Goal: Task Accomplishment & Management: Manage account settings

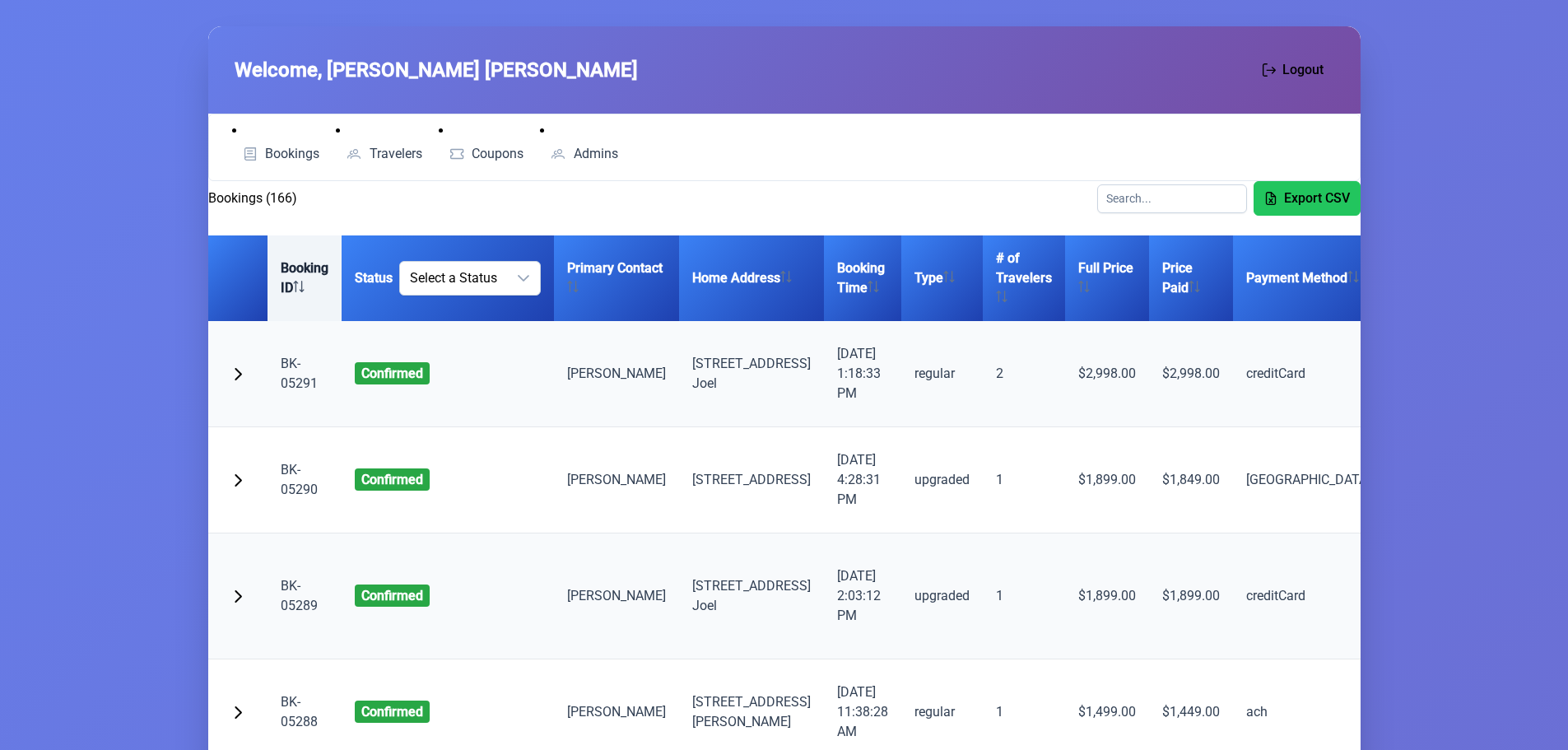
click at [283, 283] on th "Booking ID" at bounding box center [304, 278] width 74 height 85
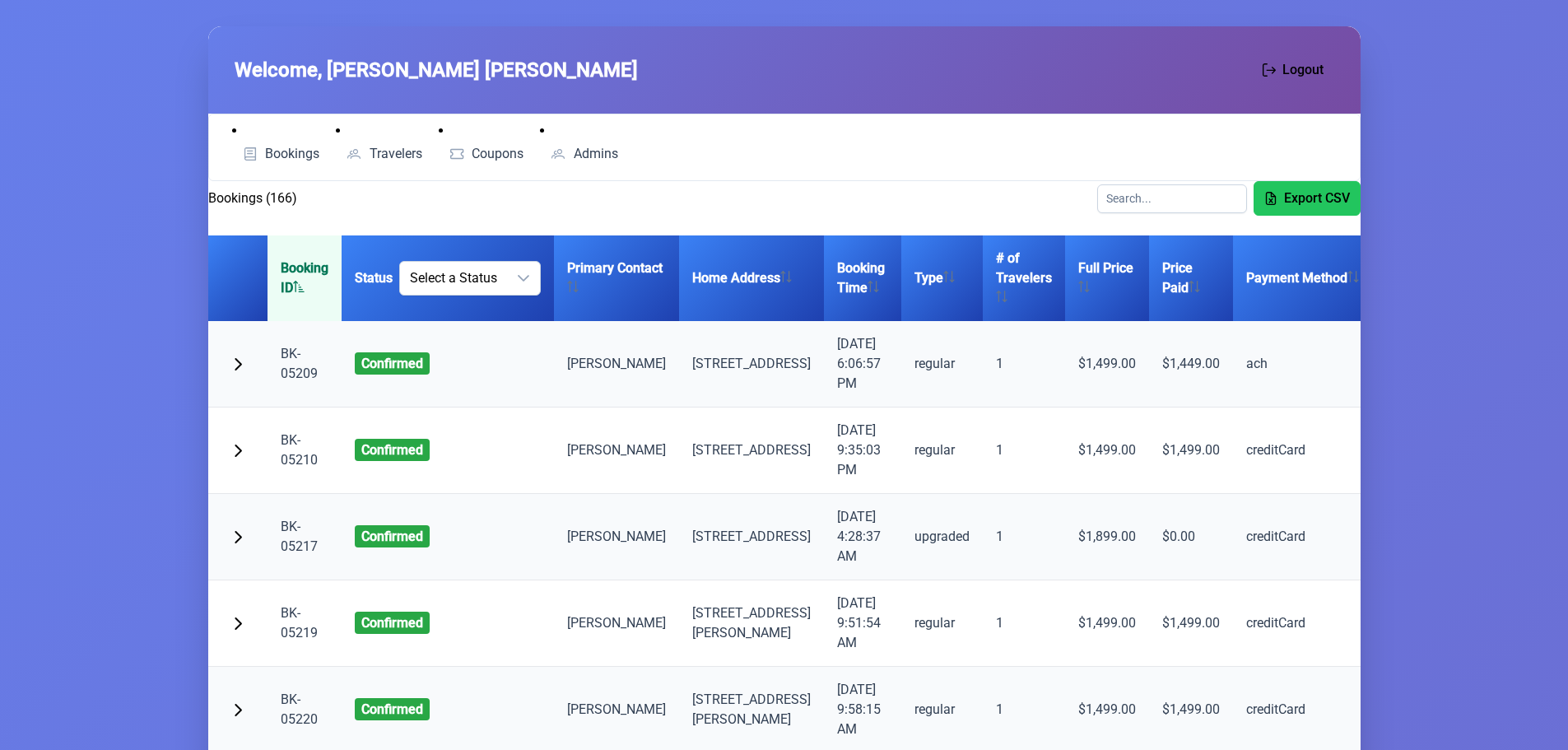
click at [283, 283] on th "Booking ID" at bounding box center [304, 278] width 74 height 85
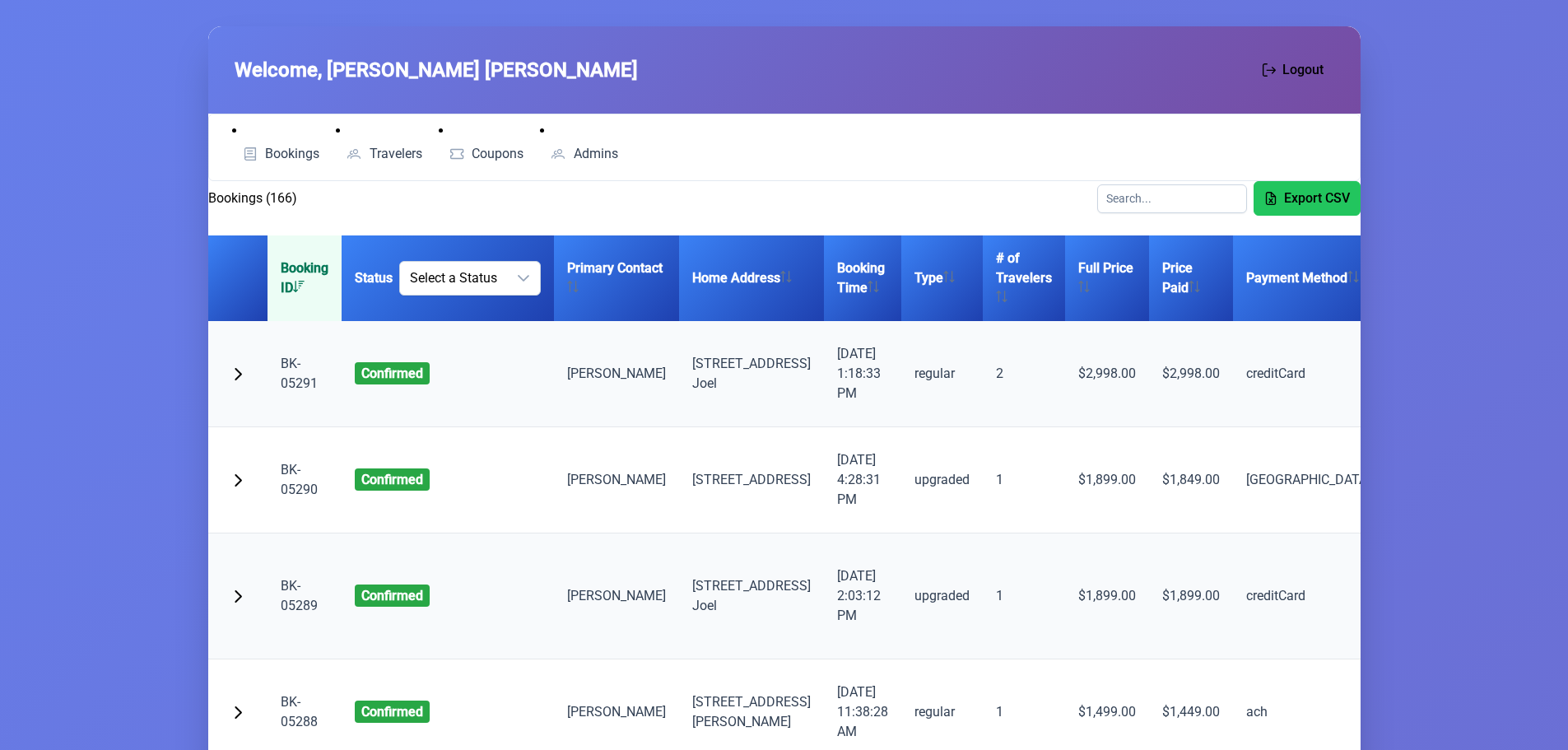
click at [298, 391] on link "BK-05291" at bounding box center [299, 373] width 37 height 35
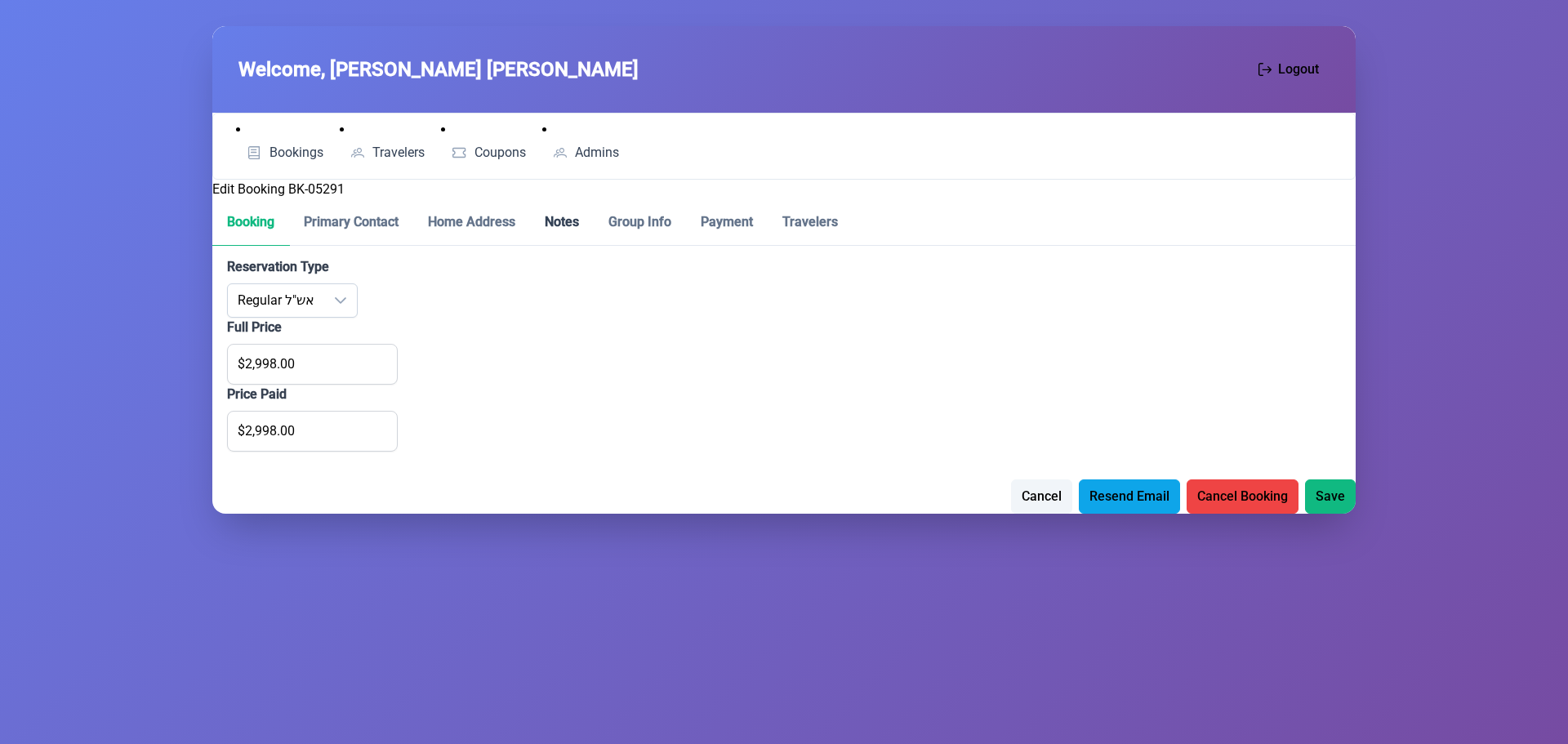
click at [569, 211] on p-tab "Notes" at bounding box center [562, 222] width 64 height 46
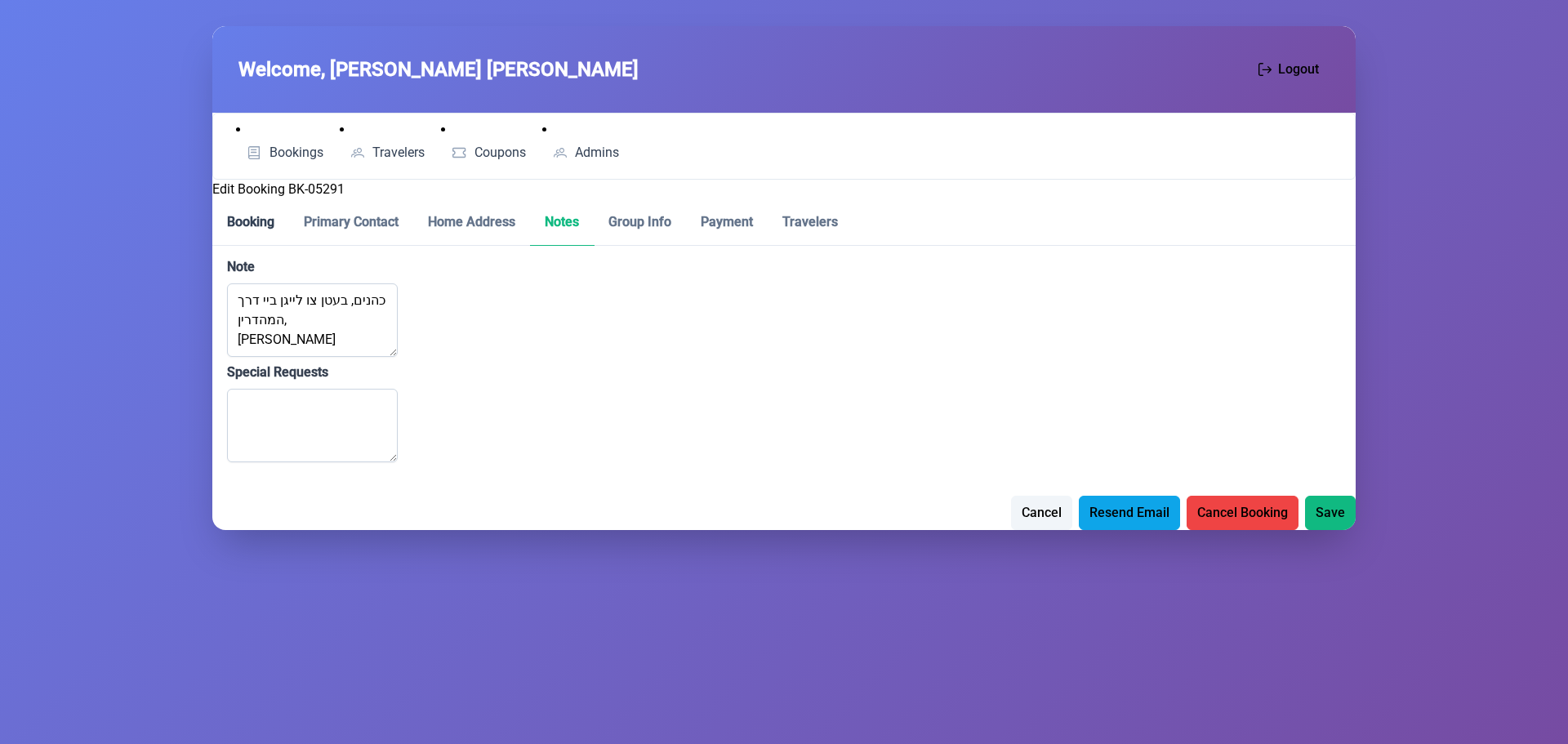
click at [252, 223] on p-tab "Booking" at bounding box center [251, 222] width 77 height 46
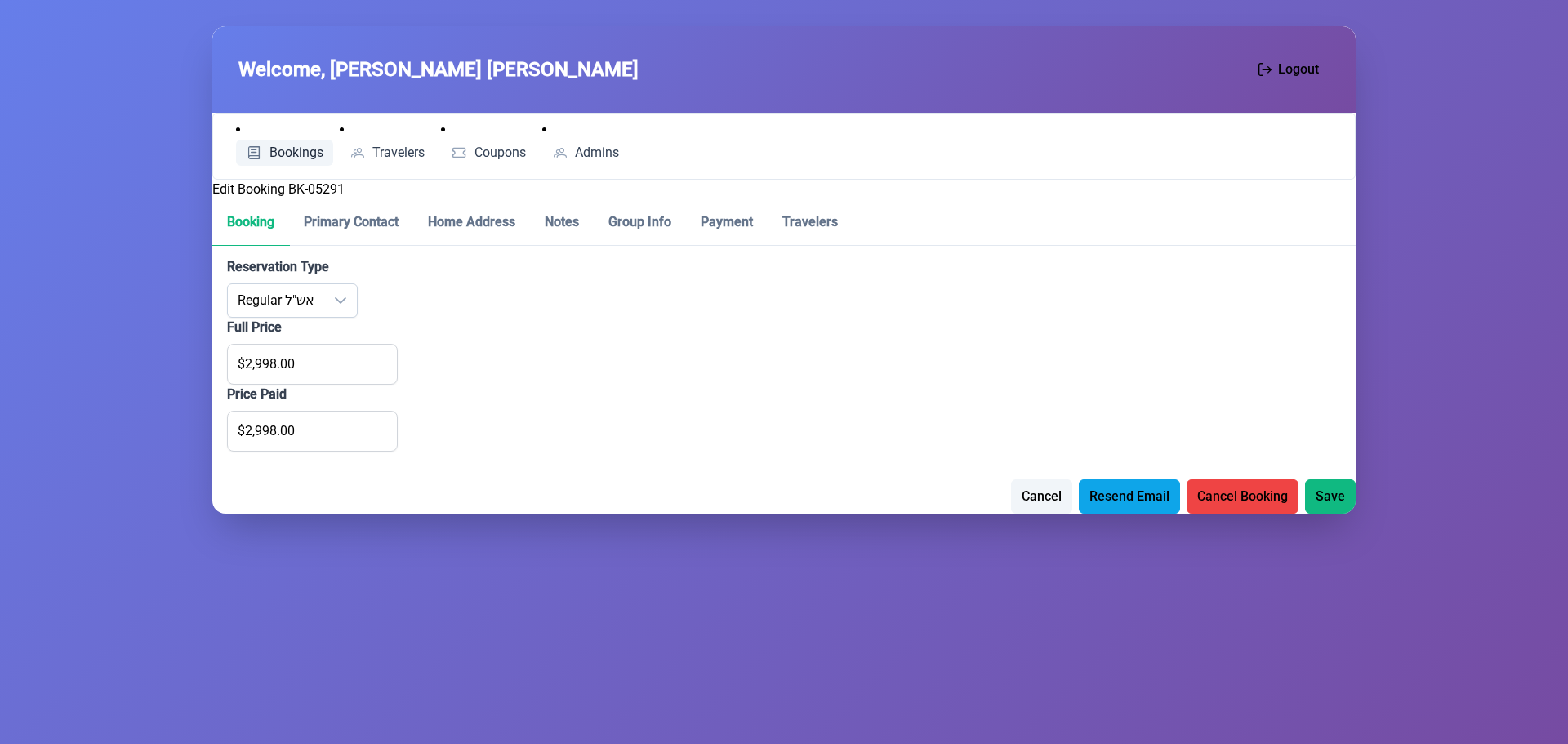
click at [290, 148] on span "Bookings" at bounding box center [296, 153] width 54 height 13
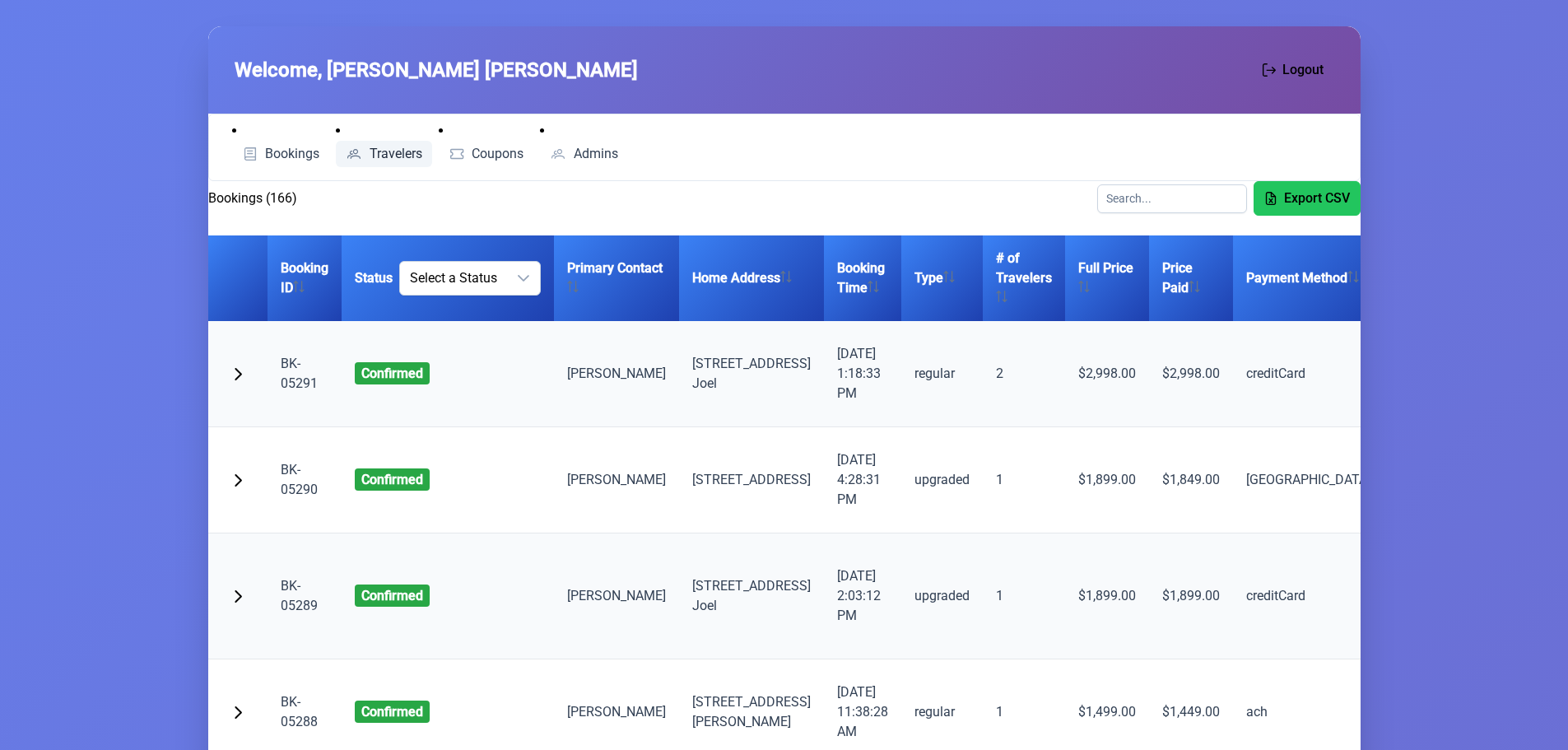
click at [400, 154] on span "Travelers" at bounding box center [395, 154] width 53 height 13
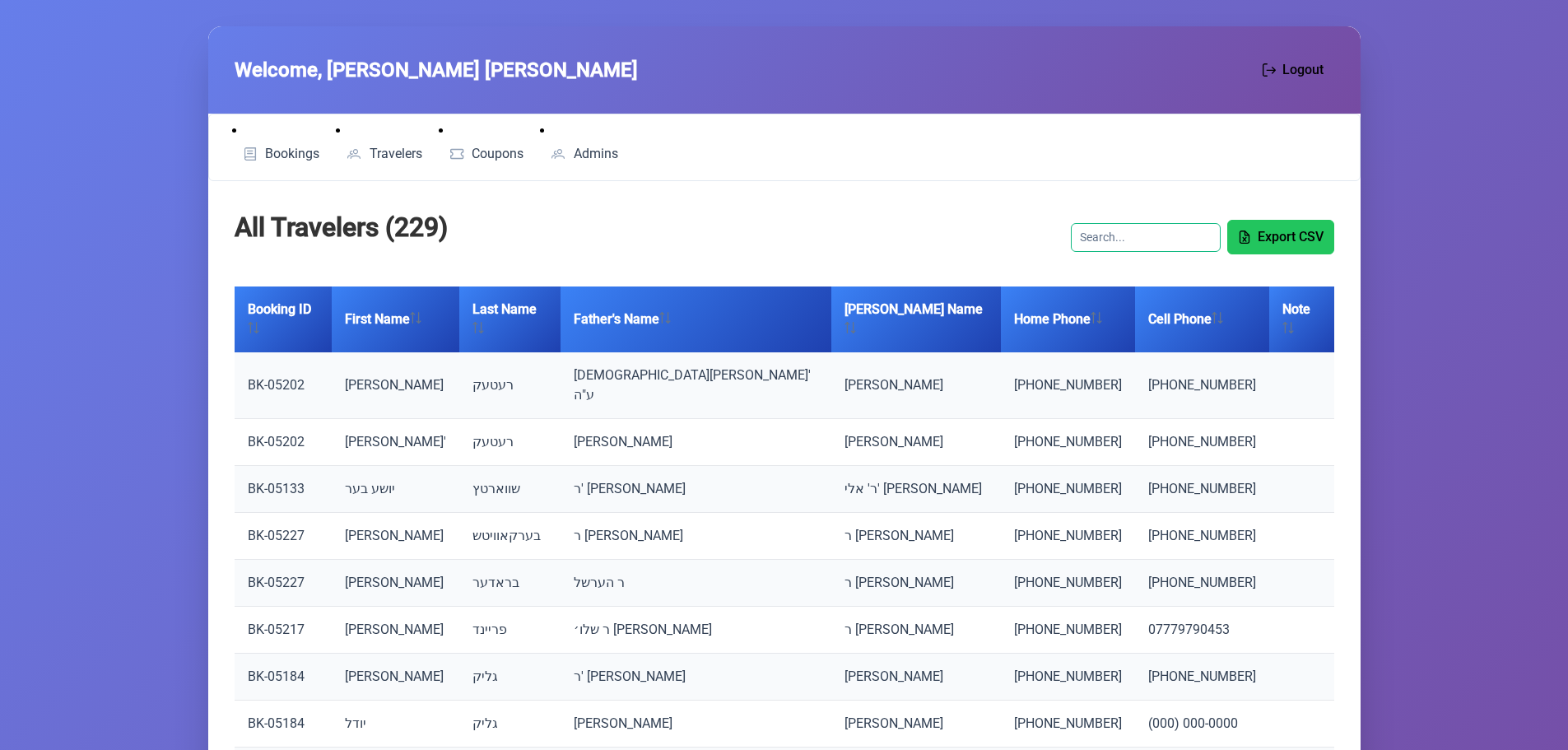
click at [1112, 233] on input "text" at bounding box center [1145, 237] width 150 height 28
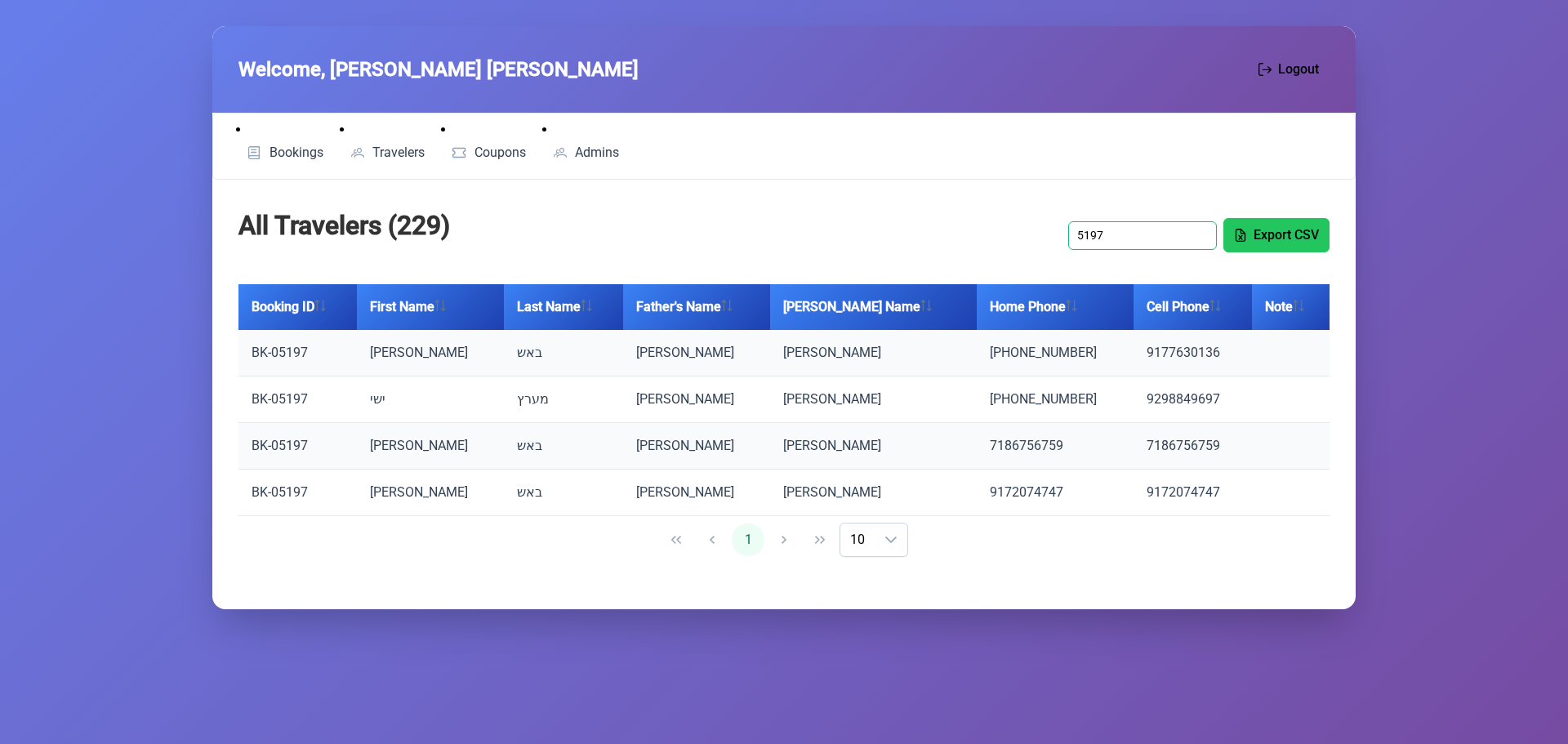
type input "5197"
click at [278, 351] on link "BK-05197" at bounding box center [280, 352] width 56 height 16
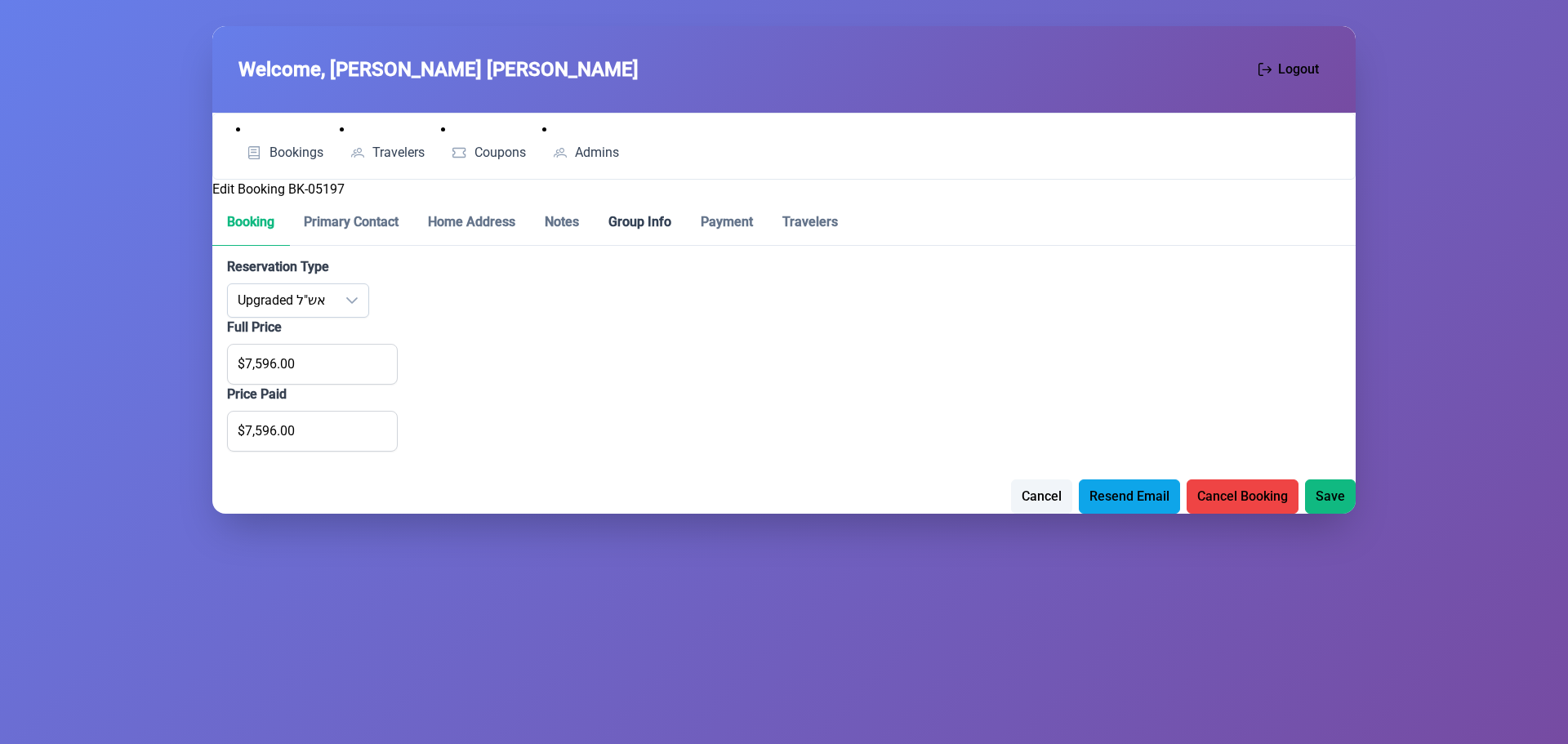
click at [640, 221] on p-tab "Group Info" at bounding box center [640, 222] width 92 height 46
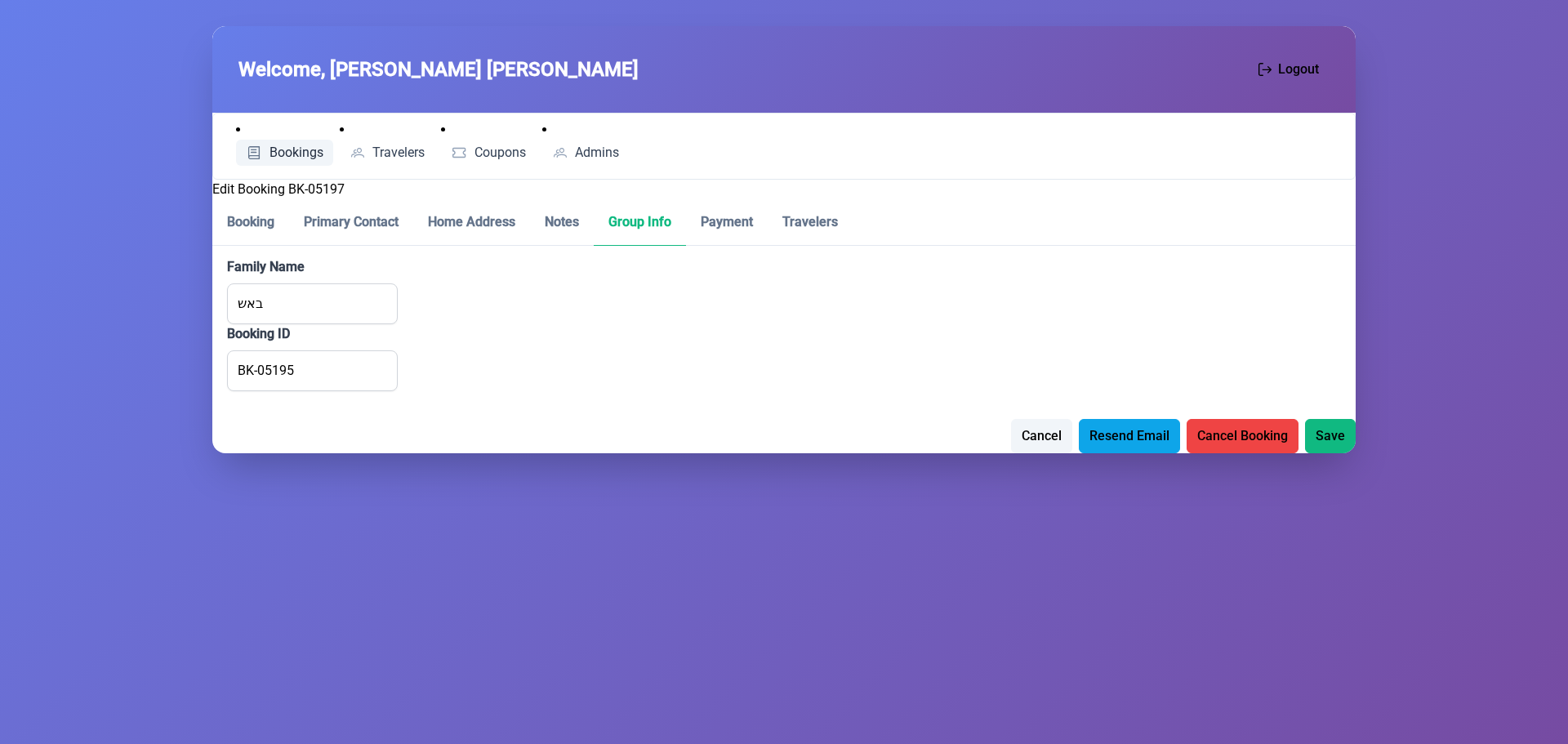
click at [296, 161] on link "Bookings" at bounding box center [285, 153] width 97 height 27
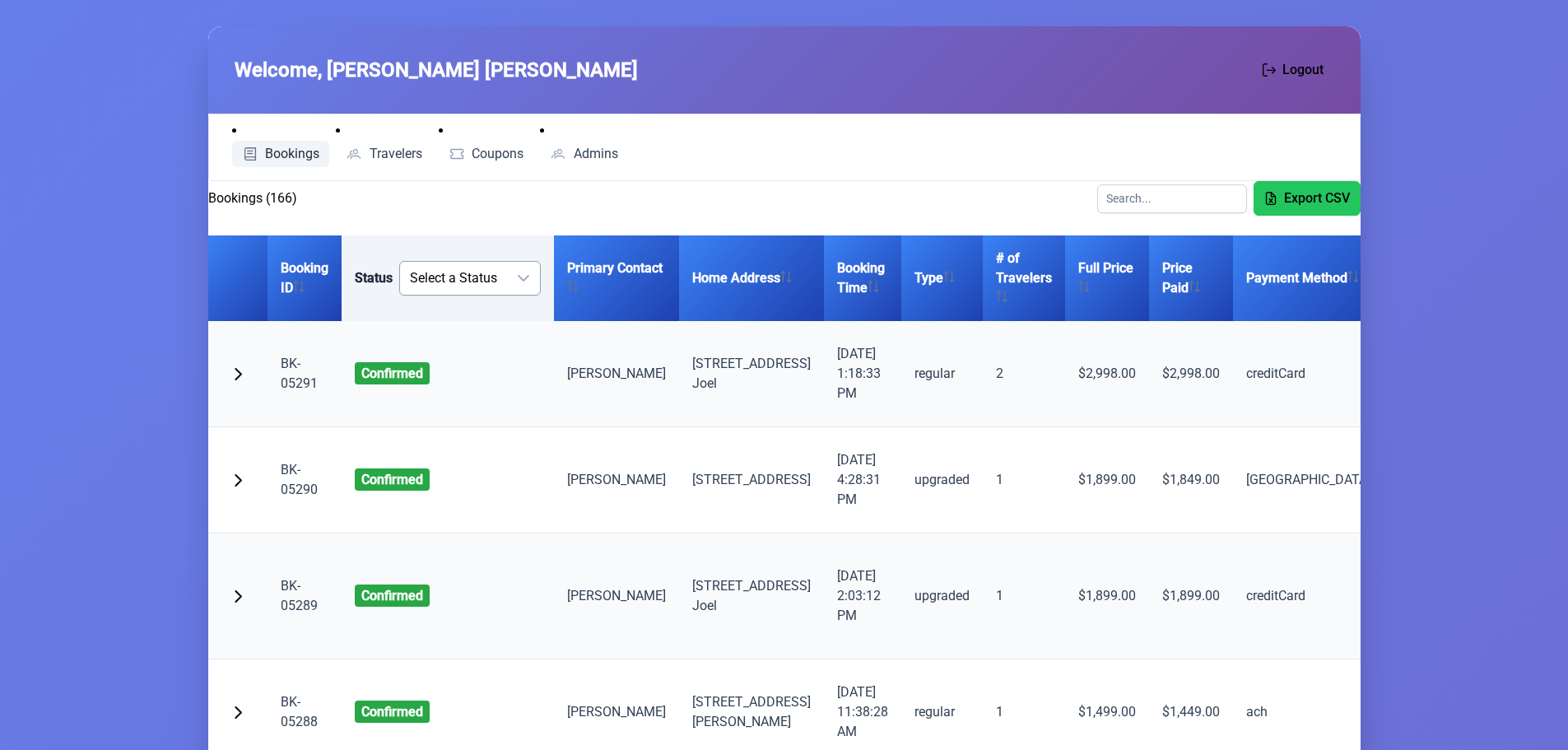
click at [528, 277] on icon "dropdown trigger" at bounding box center [523, 278] width 12 height 7
click at [492, 370] on li "Cancelled" at bounding box center [476, 361] width 120 height 33
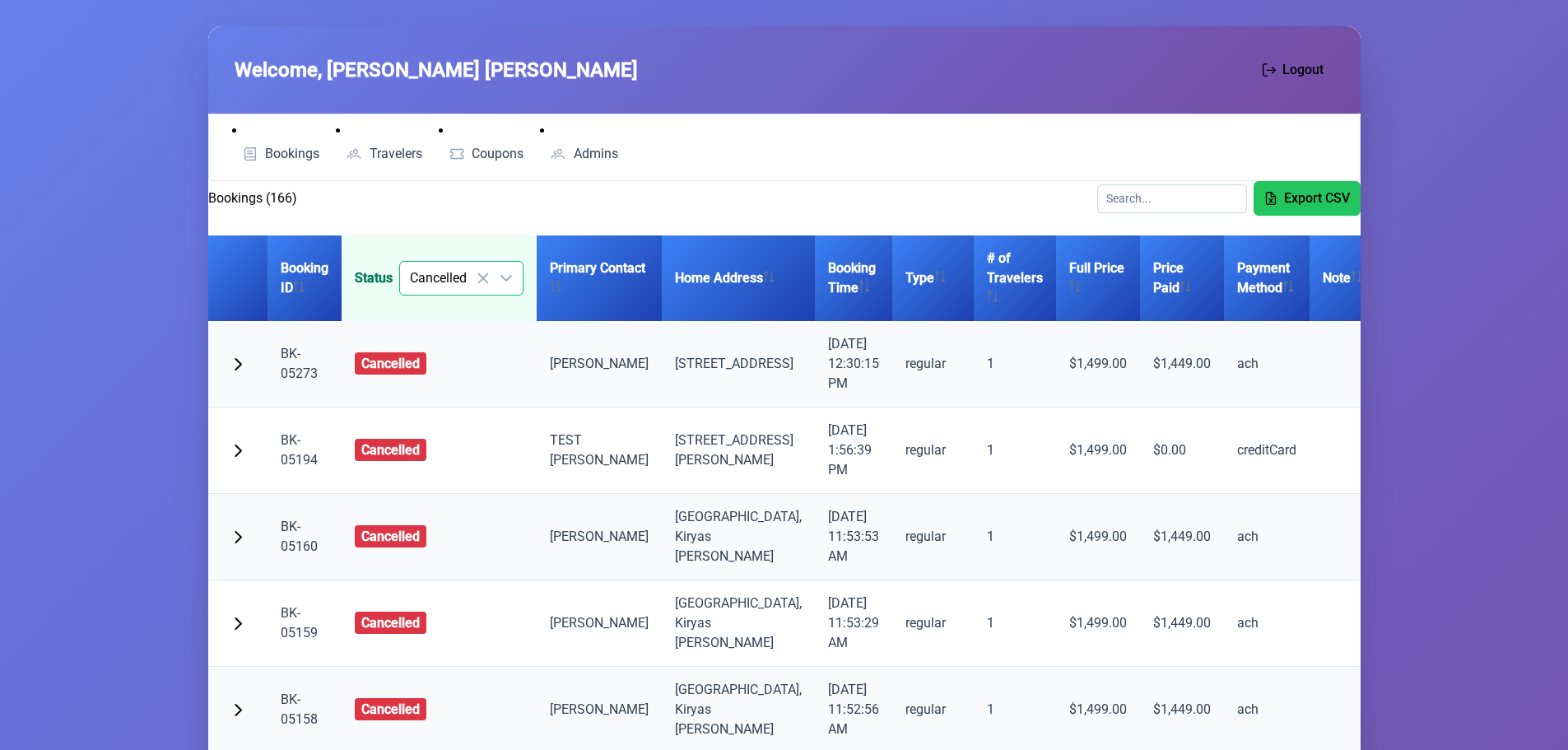
click at [508, 278] on icon "dropdown trigger" at bounding box center [507, 278] width 13 height 13
click at [470, 311] on li "Confirmed" at bounding box center [467, 319] width 104 height 33
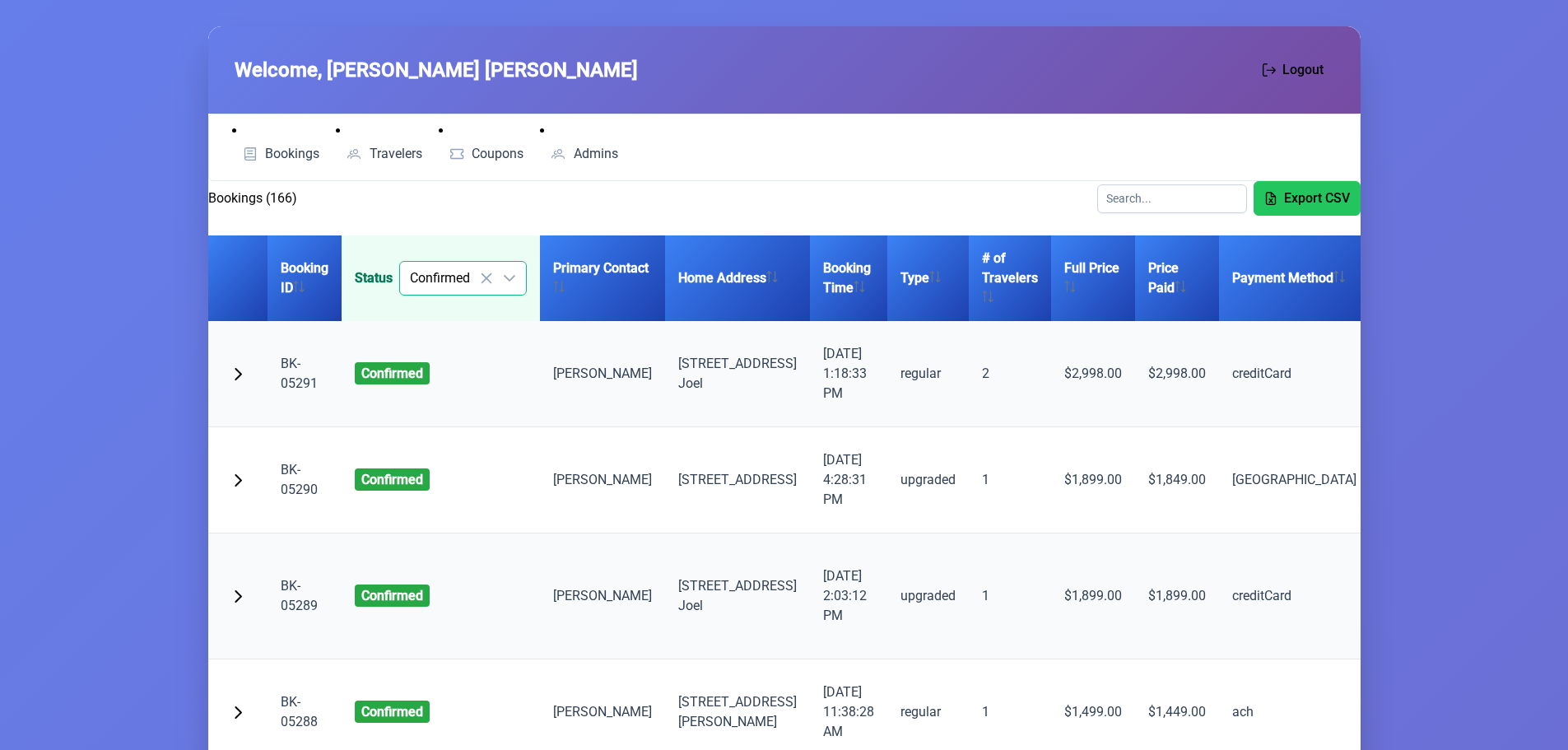
click at [501, 276] on div "dropdown trigger" at bounding box center [509, 278] width 33 height 33
click at [484, 281] on icon at bounding box center [486, 278] width 13 height 13
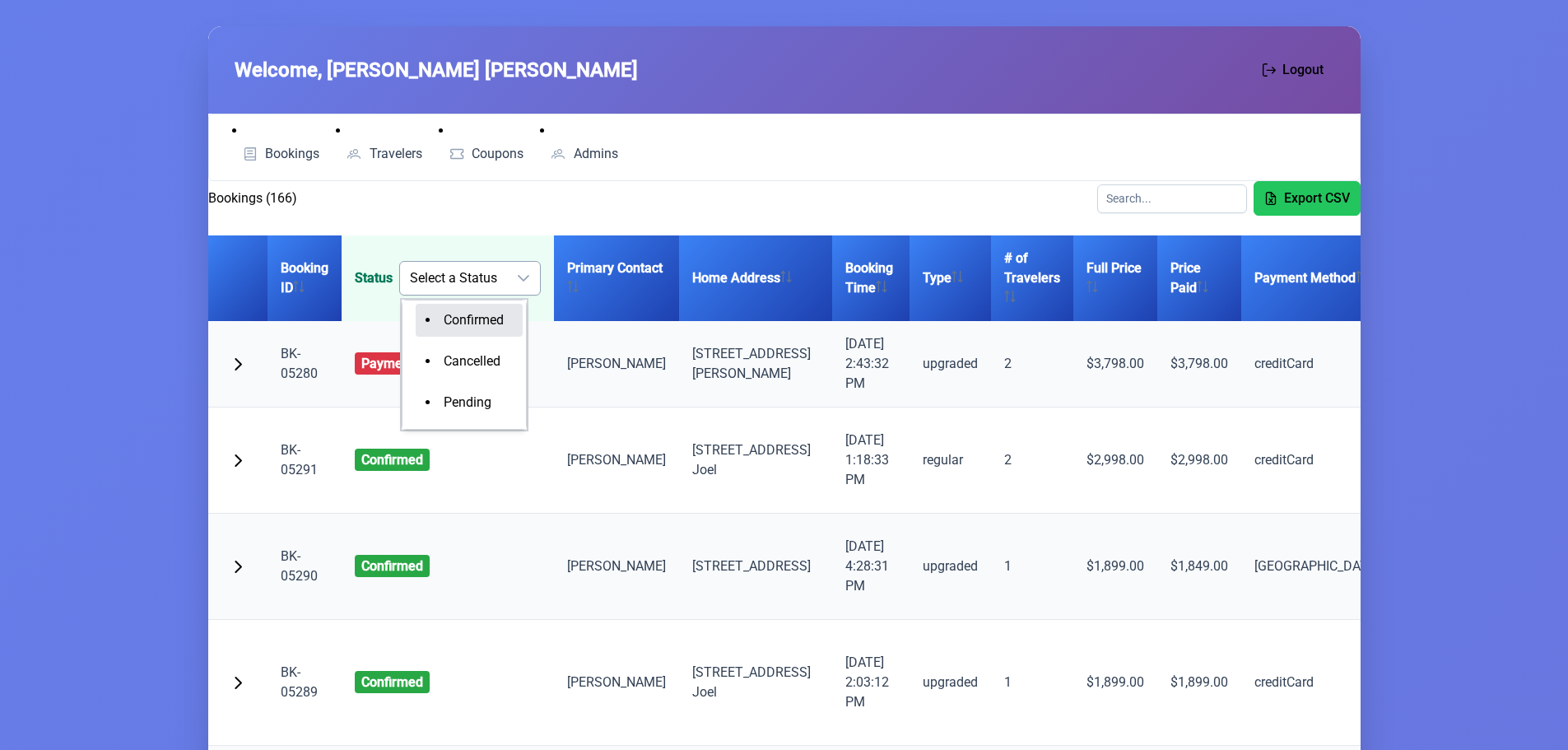
click at [524, 279] on icon "dropdown trigger" at bounding box center [523, 278] width 13 height 13
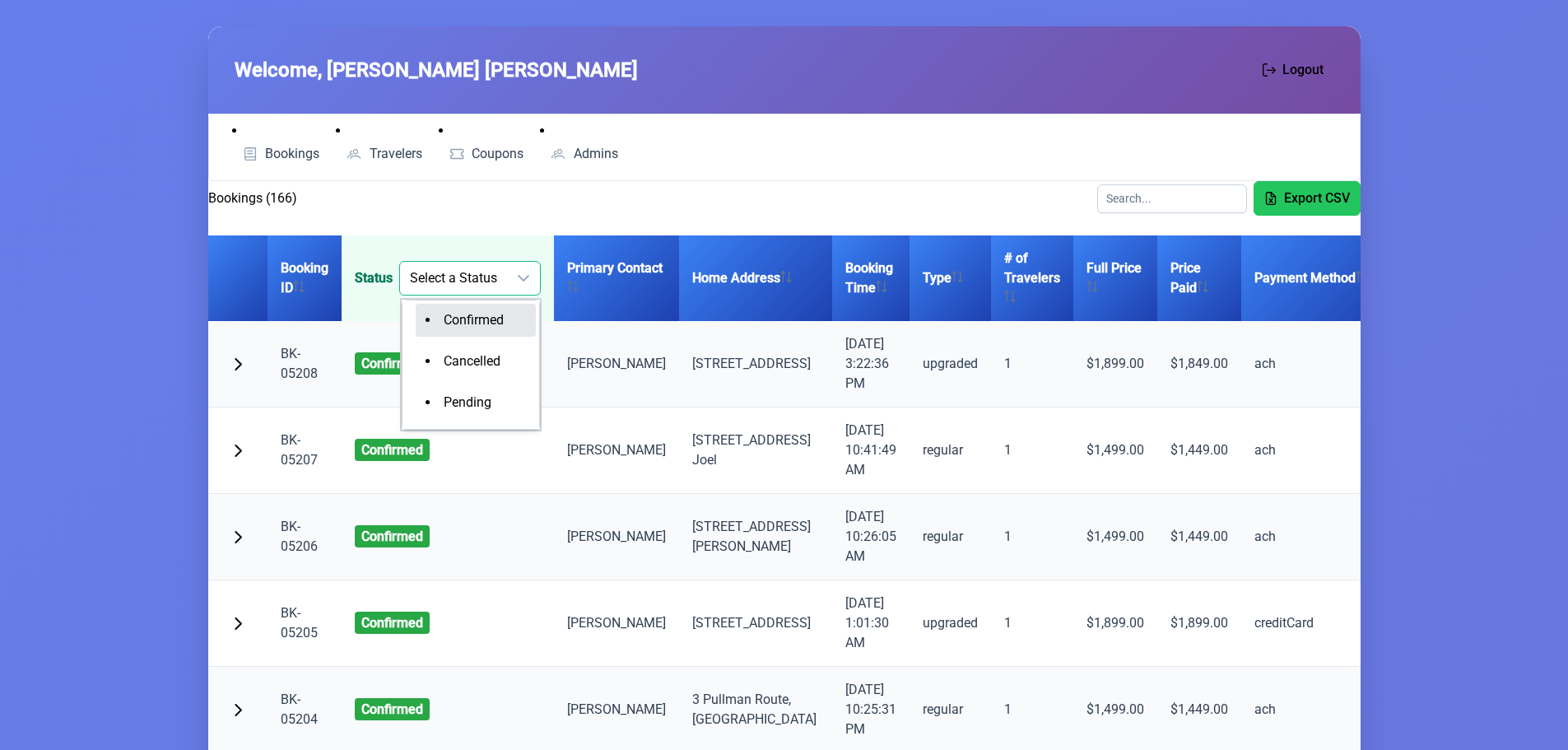
click at [476, 321] on span "Confirmed" at bounding box center [474, 319] width 60 height 16
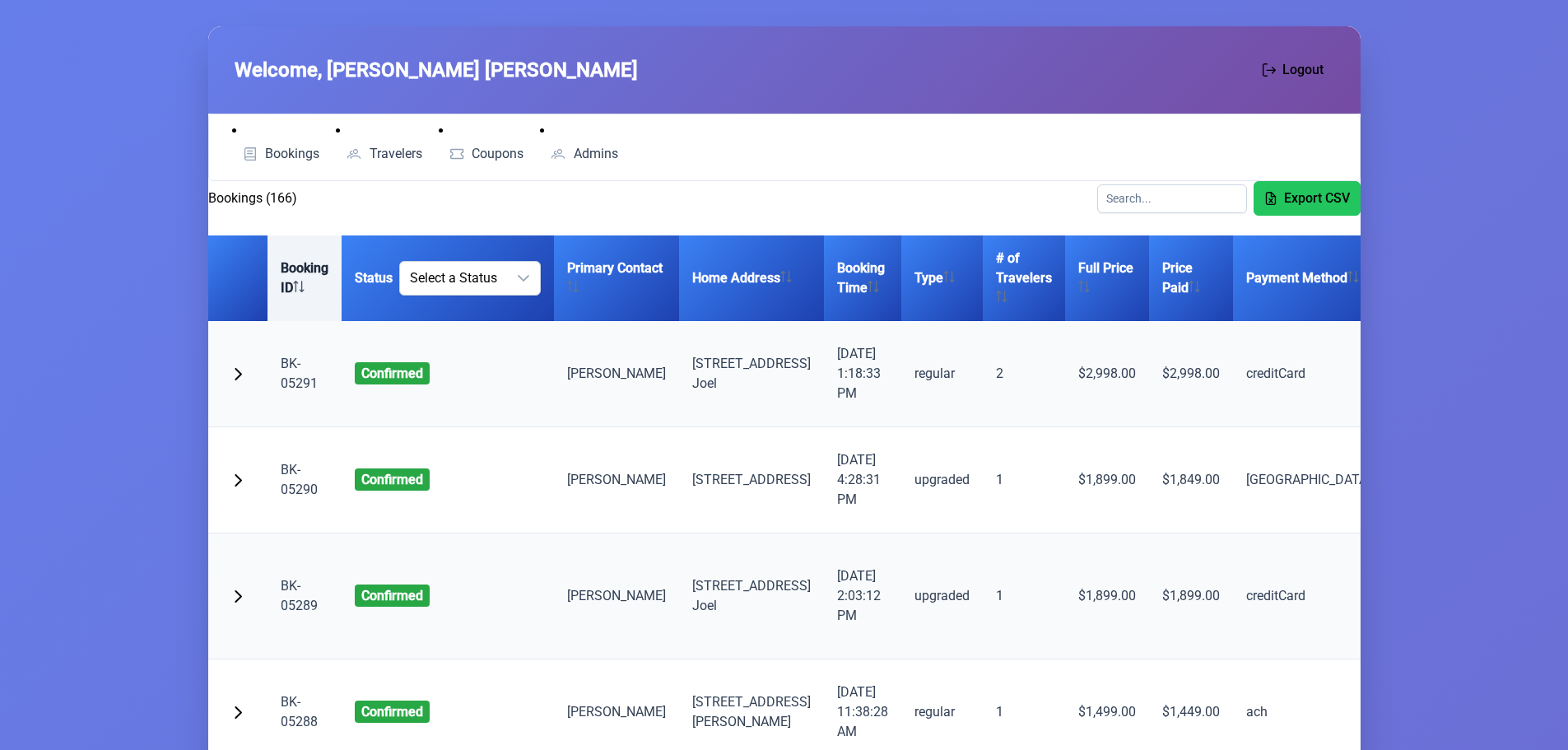
click at [293, 270] on th "Booking ID" at bounding box center [304, 278] width 74 height 85
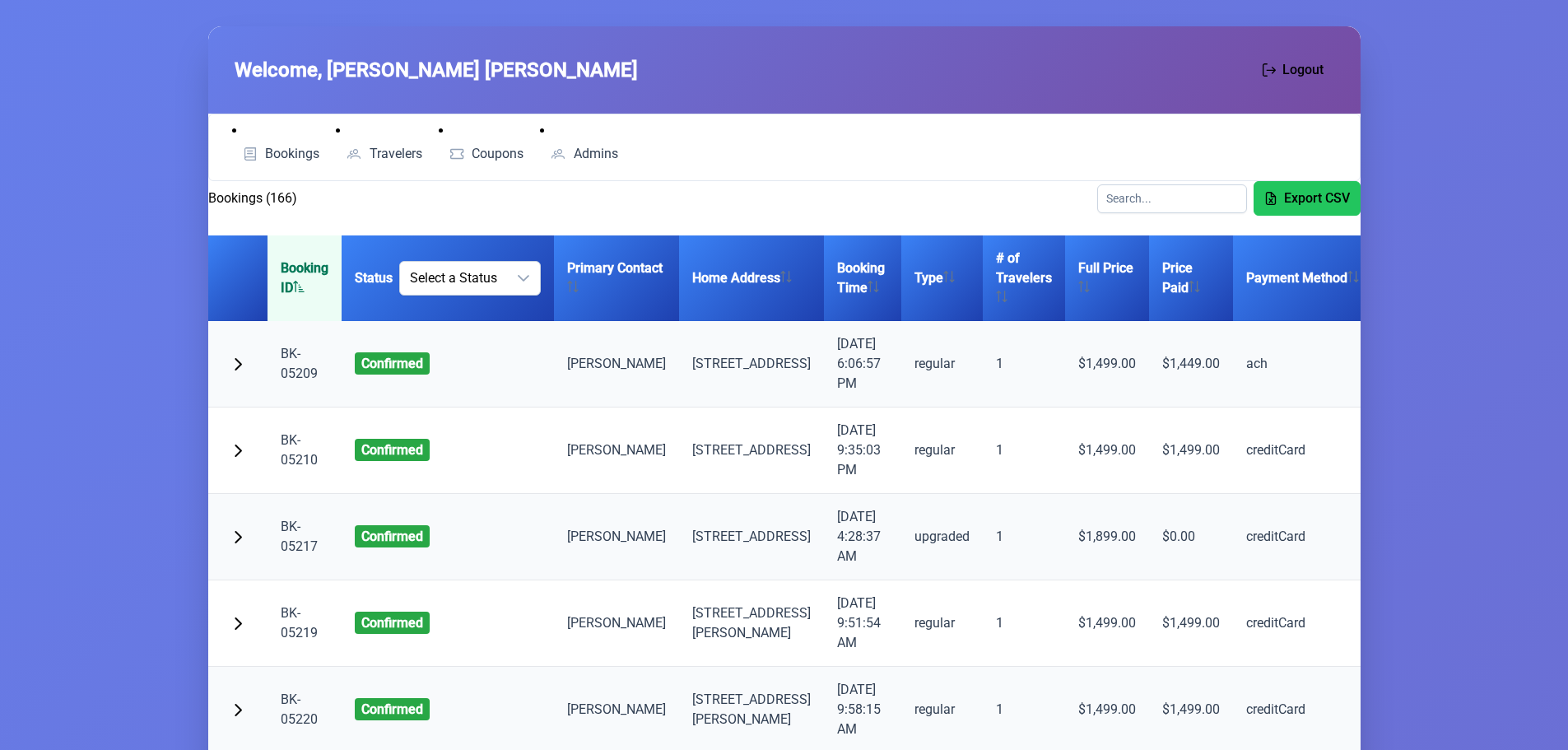
click at [293, 269] on th "Booking ID" at bounding box center [304, 278] width 74 height 85
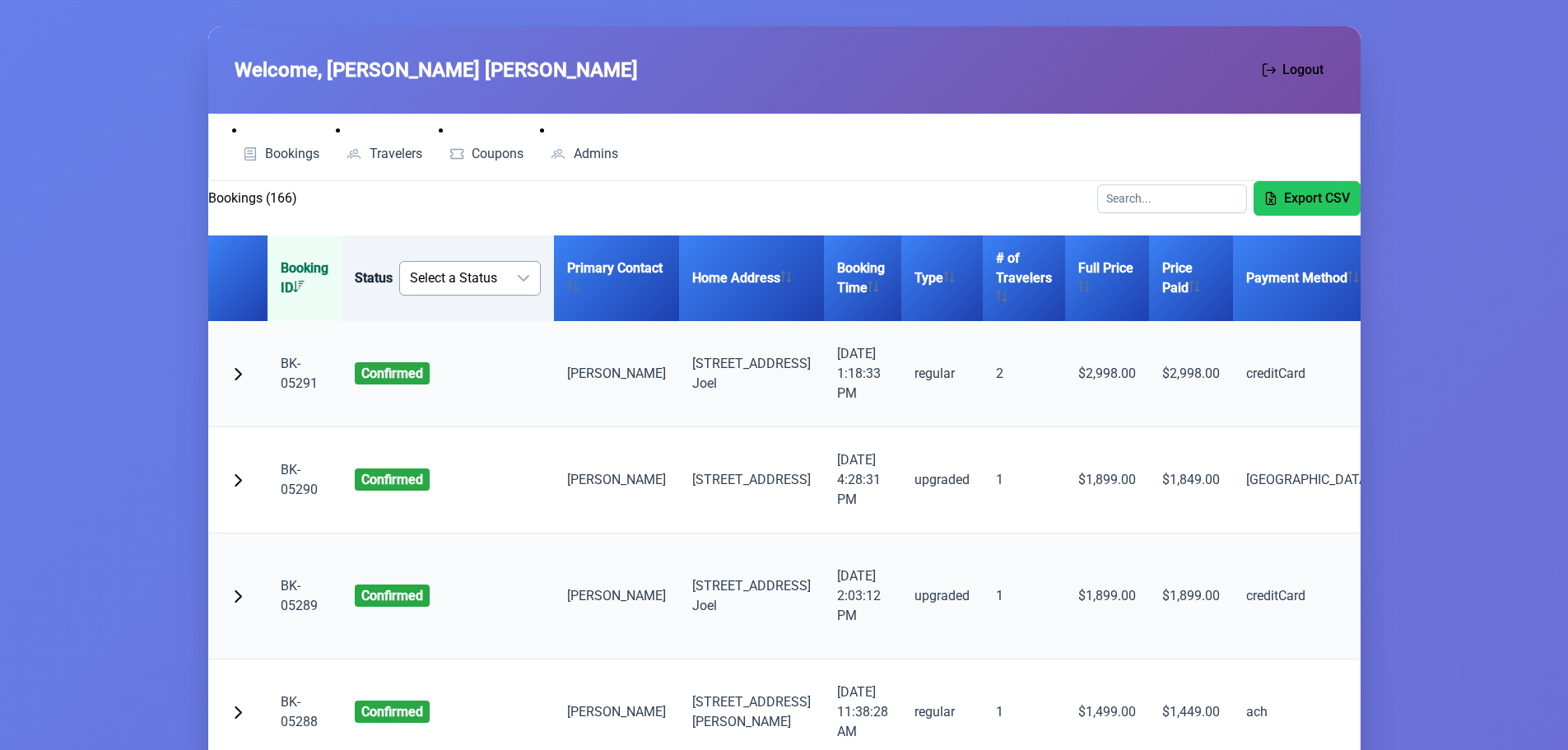
click at [527, 278] on icon "dropdown trigger" at bounding box center [523, 278] width 12 height 7
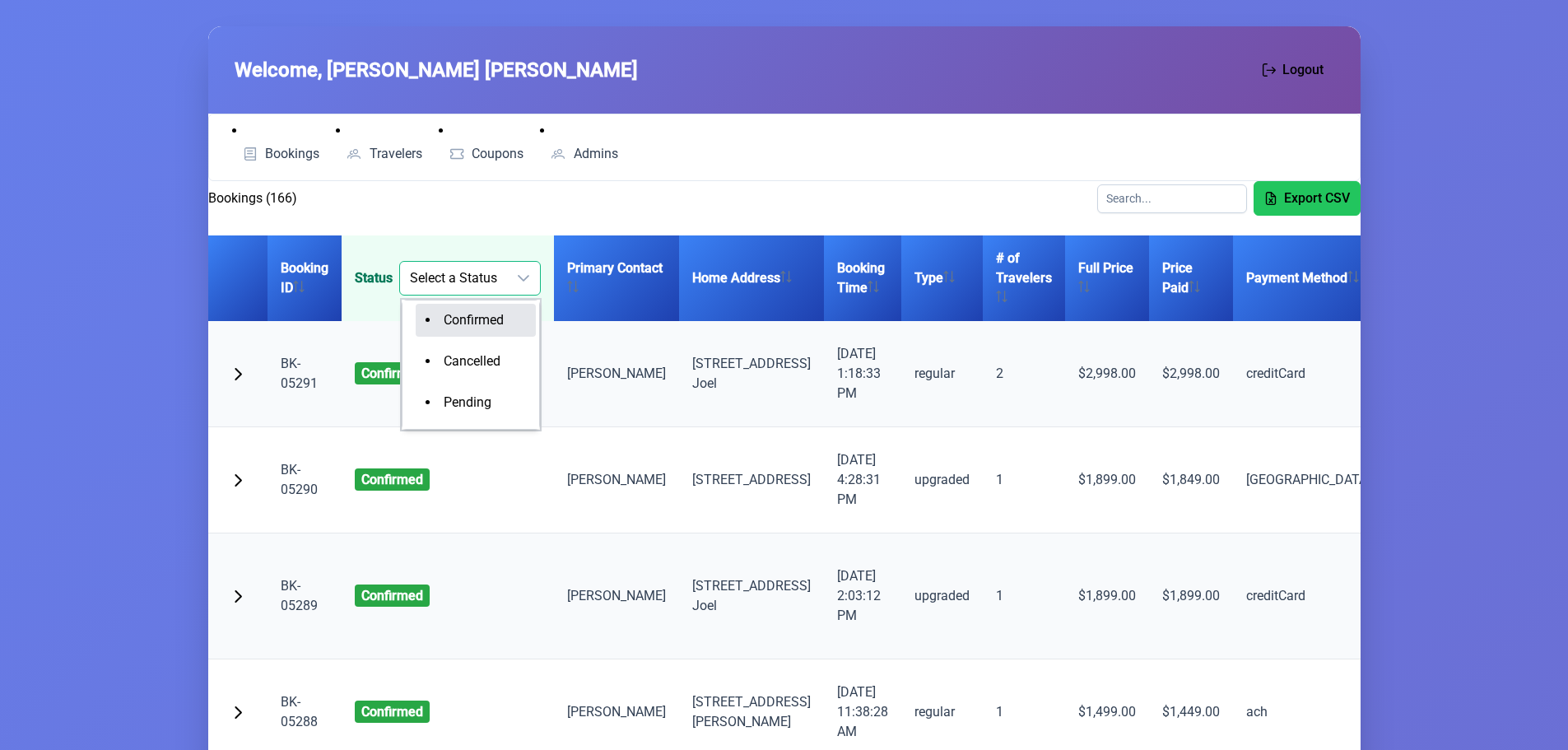
click at [503, 316] on span "Confirmed" at bounding box center [474, 319] width 60 height 16
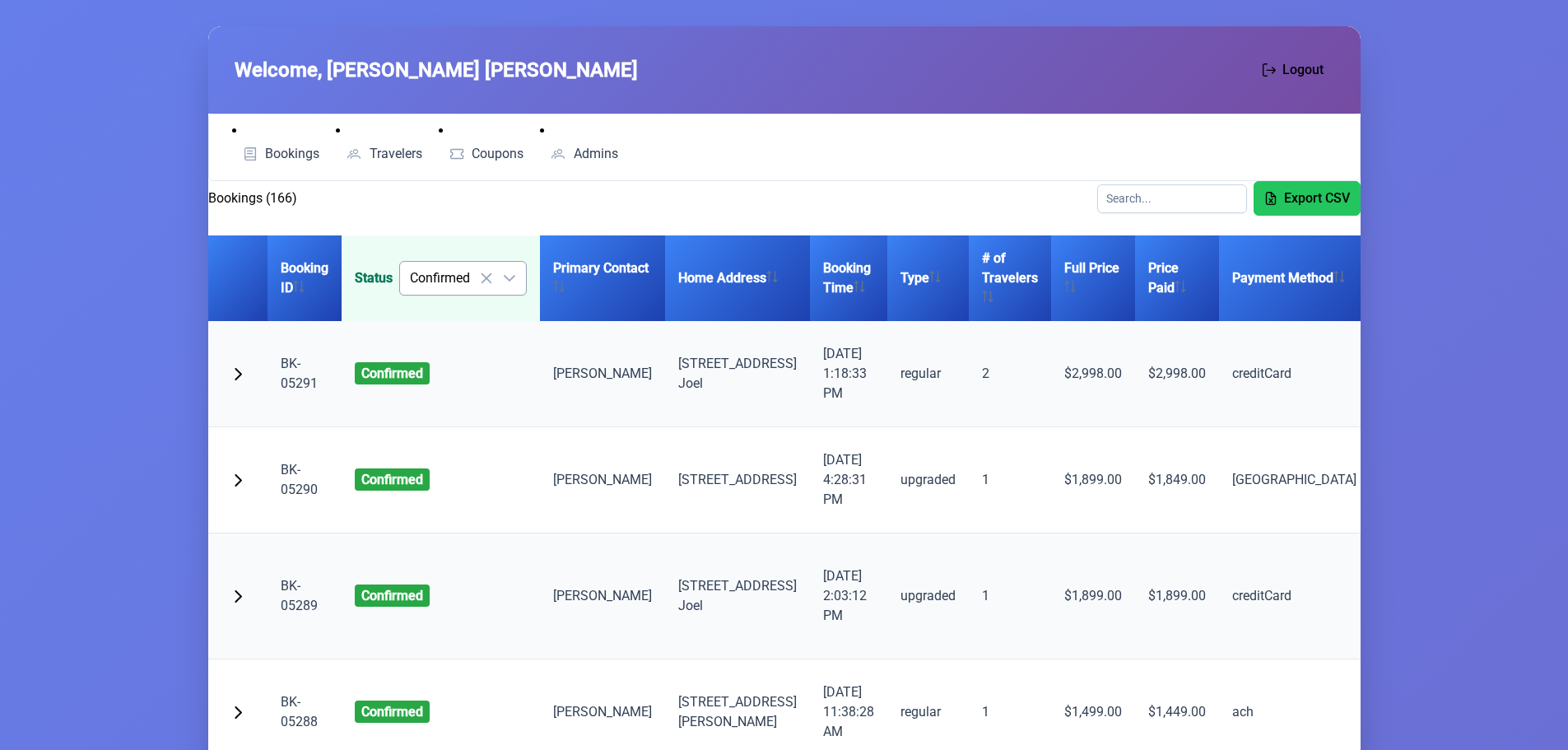
click at [485, 278] on icon at bounding box center [486, 278] width 13 height 13
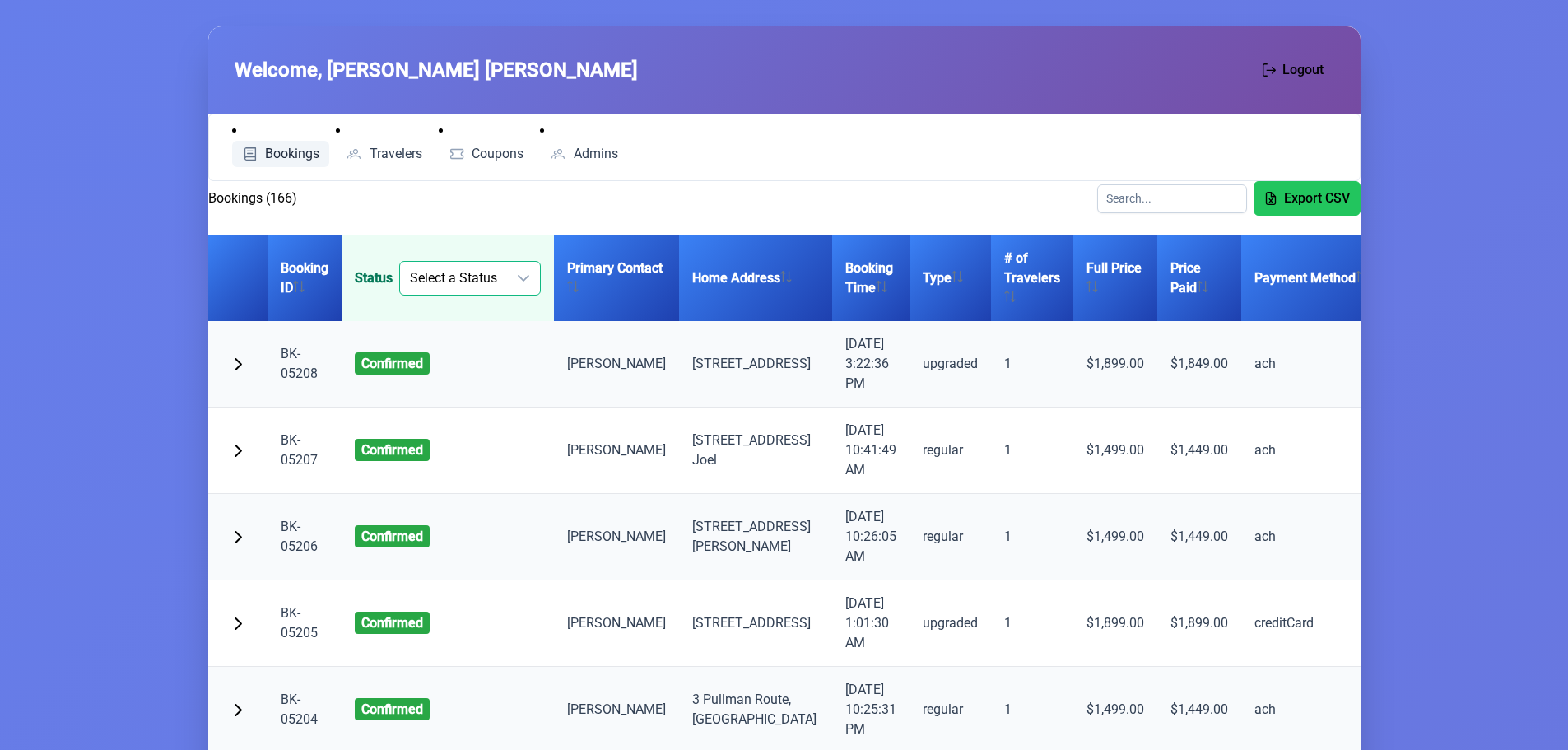
click at [291, 144] on link "Bookings" at bounding box center [281, 154] width 98 height 27
click at [383, 145] on link "Travelers" at bounding box center [384, 154] width 96 height 27
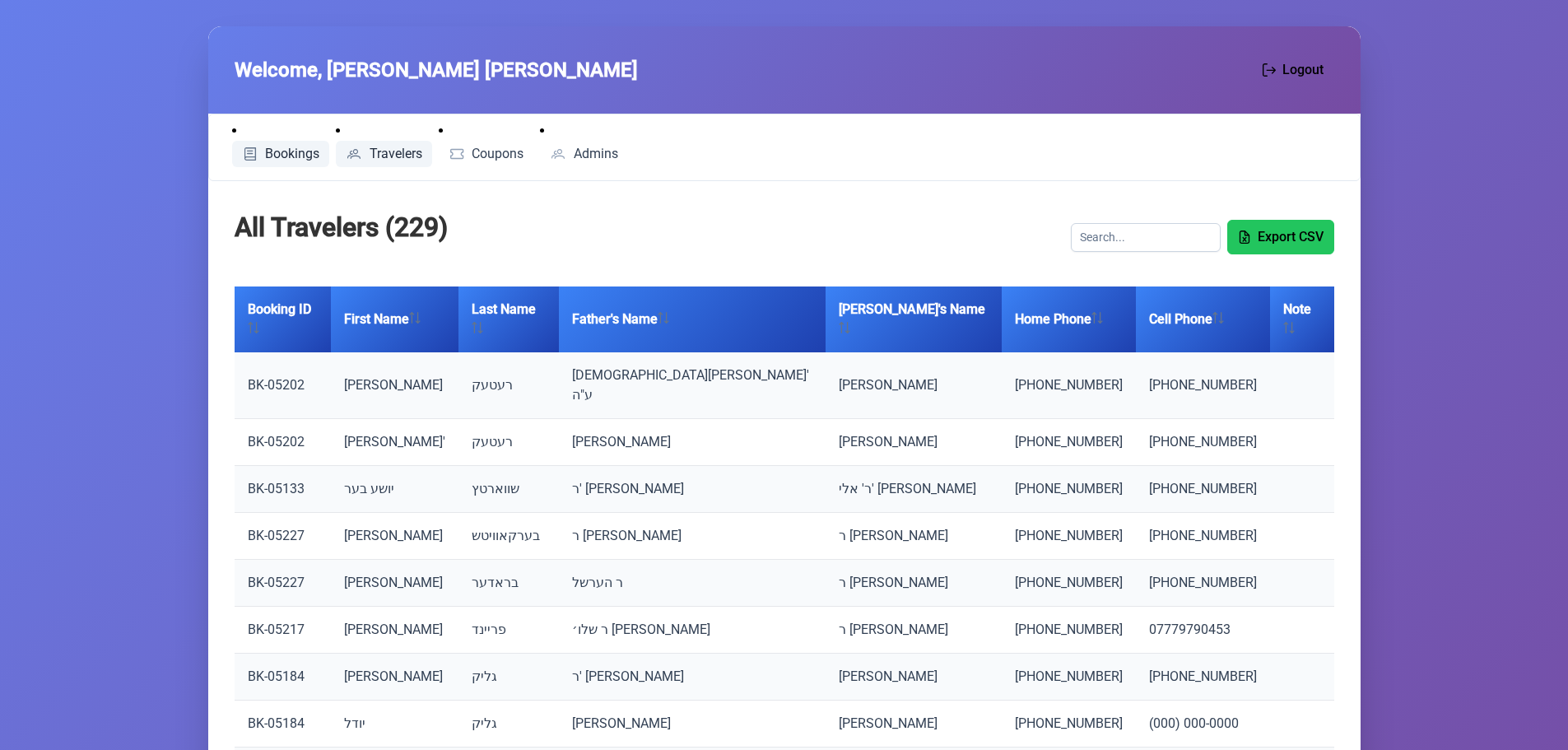
click at [284, 157] on span "Bookings" at bounding box center [292, 154] width 54 height 13
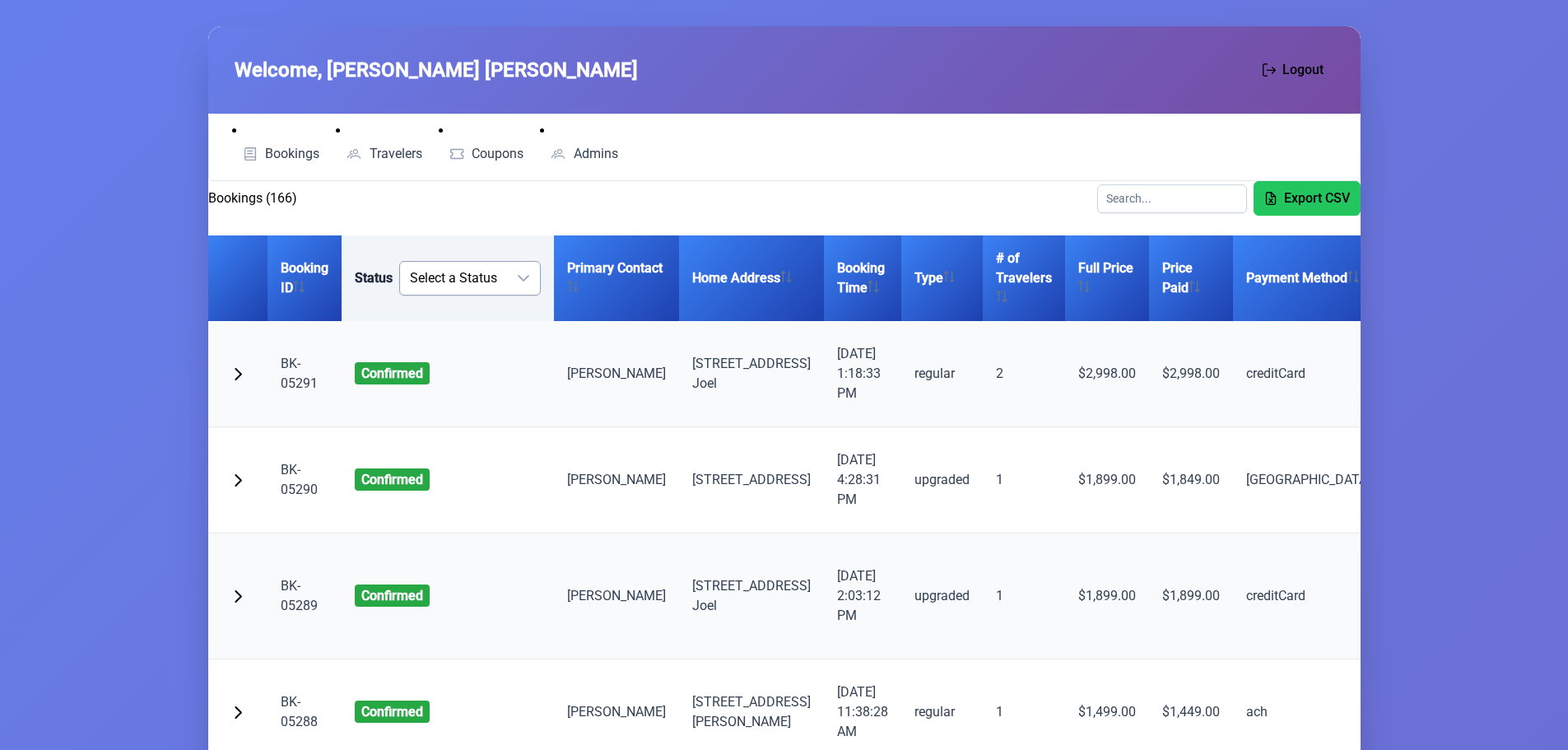
click at [528, 276] on icon "dropdown trigger" at bounding box center [523, 278] width 12 height 7
click at [487, 181] on p-menubar "Bookings Travelers Coupons Admins" at bounding box center [784, 147] width 1152 height 68
drag, startPoint x: 533, startPoint y: 275, endPoint x: 522, endPoint y: 278, distance: 11.4
click at [532, 275] on div "dropdown trigger" at bounding box center [522, 278] width 33 height 33
click at [496, 314] on span "Confirmed" at bounding box center [474, 319] width 60 height 16
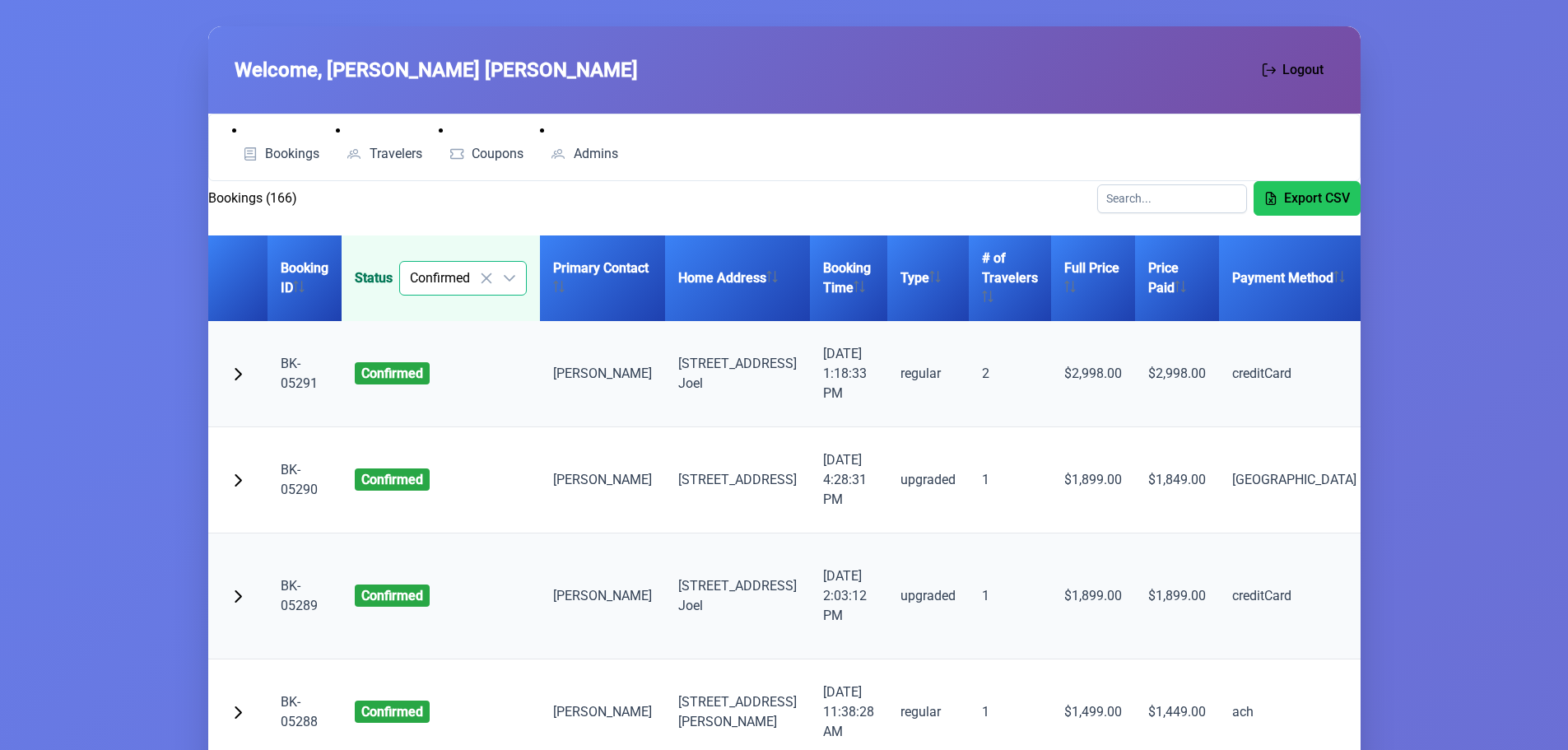
click at [489, 275] on icon at bounding box center [486, 278] width 13 height 13
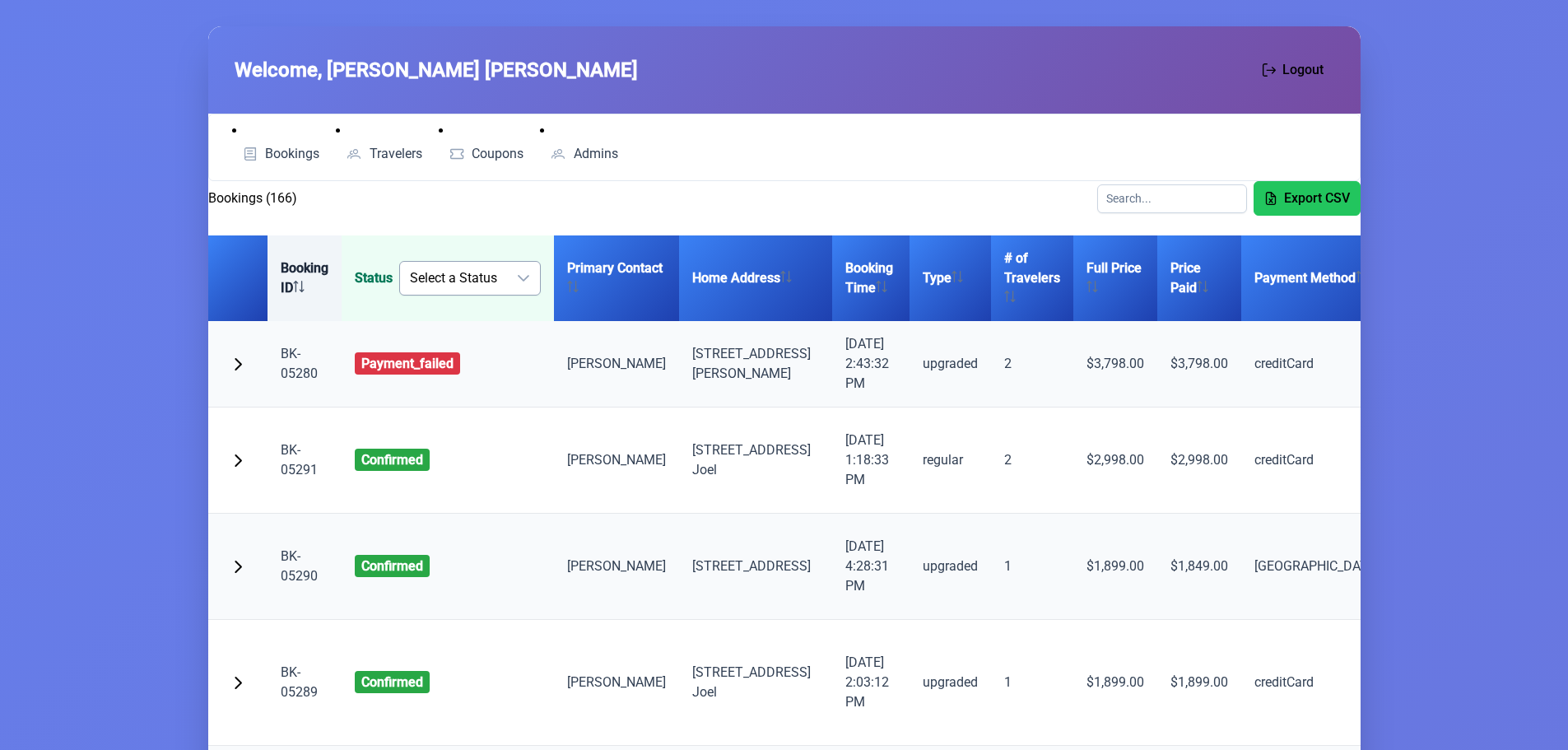
click at [296, 280] on th "Booking ID" at bounding box center [304, 278] width 74 height 85
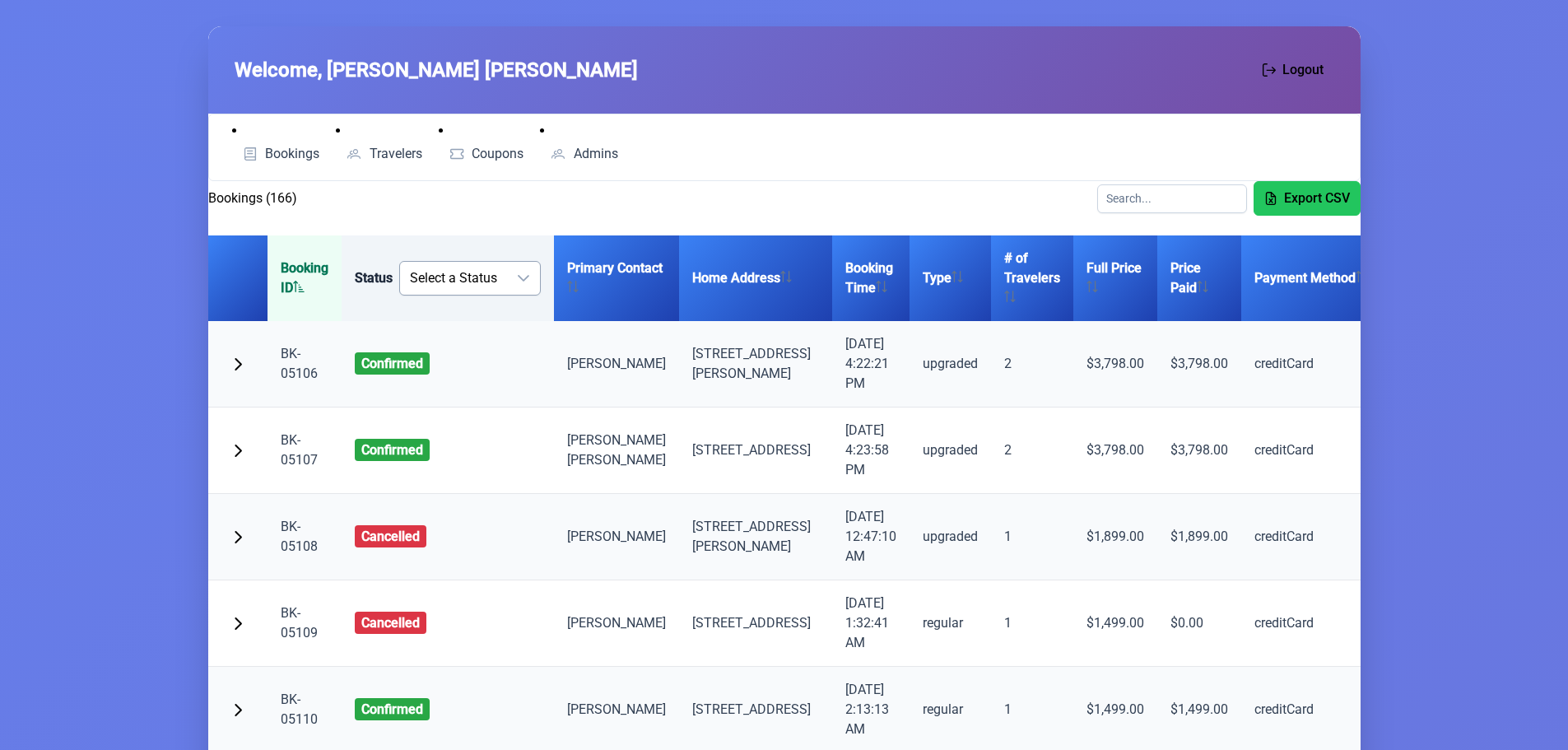
click at [296, 280] on th "Booking ID" at bounding box center [304, 278] width 74 height 85
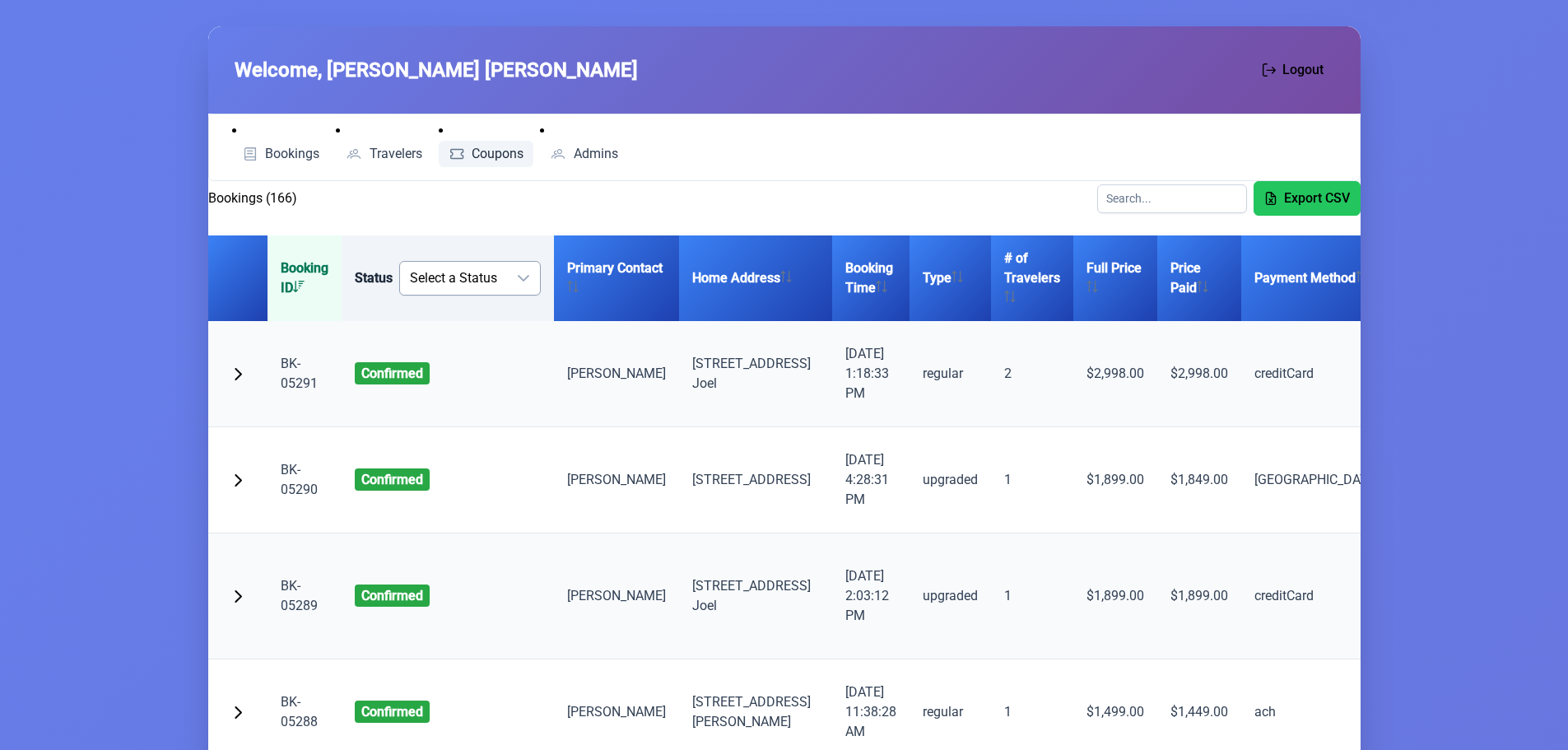
click at [526, 143] on link "Coupons" at bounding box center [486, 154] width 95 height 27
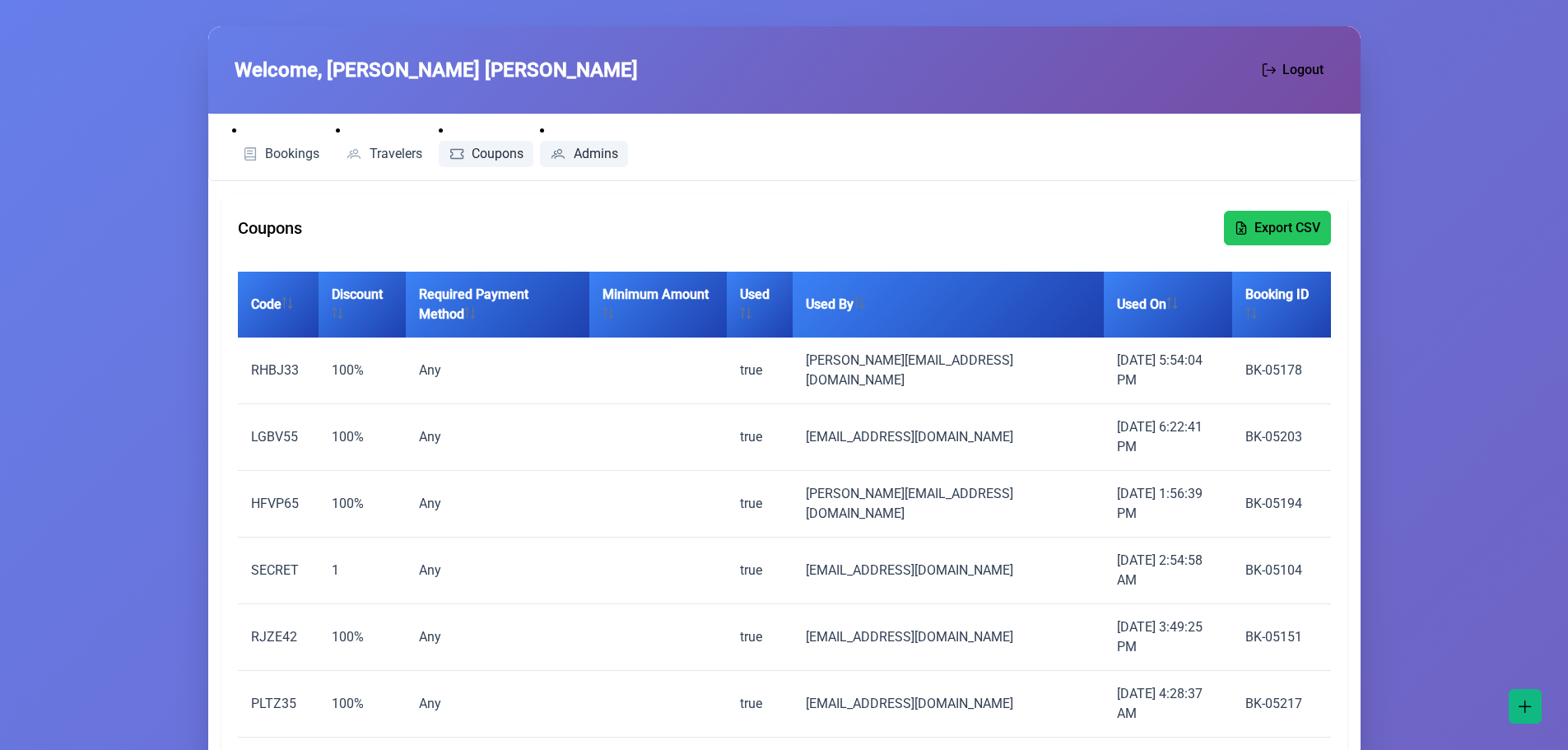
click at [605, 152] on span "Admins" at bounding box center [595, 154] width 44 height 13
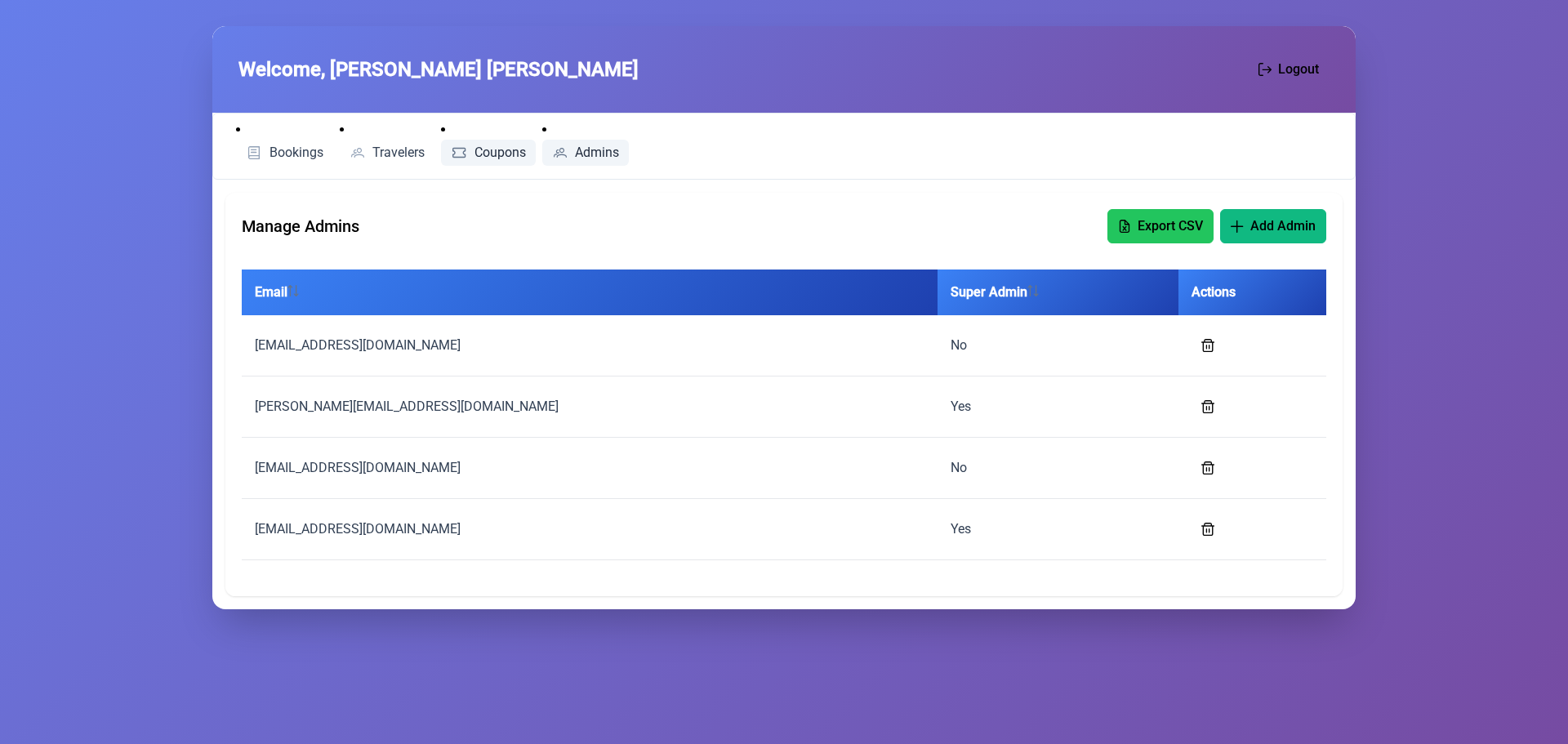
click at [480, 153] on span "Coupons" at bounding box center [500, 153] width 51 height 13
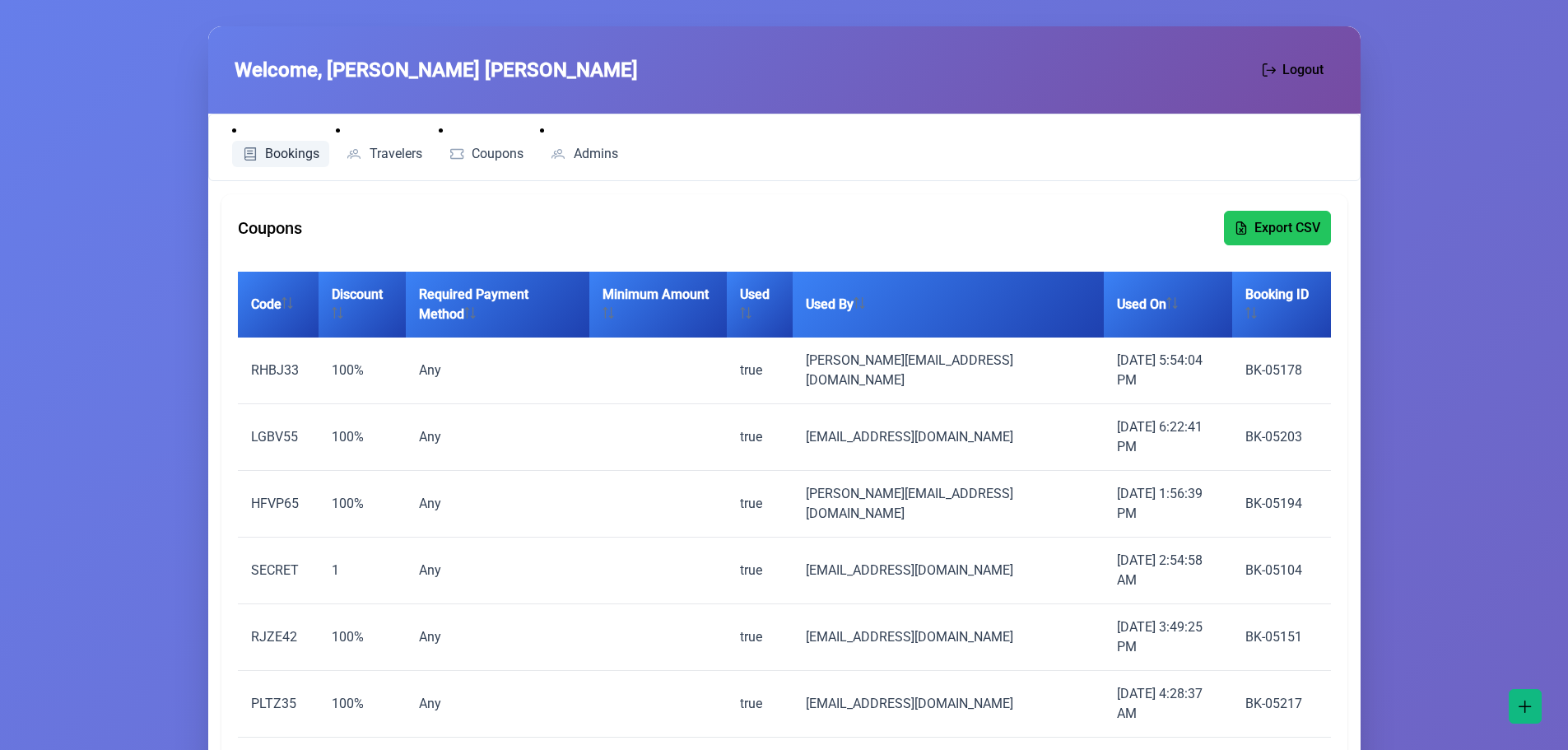
click at [272, 147] on span "Bookings" at bounding box center [292, 154] width 54 height 13
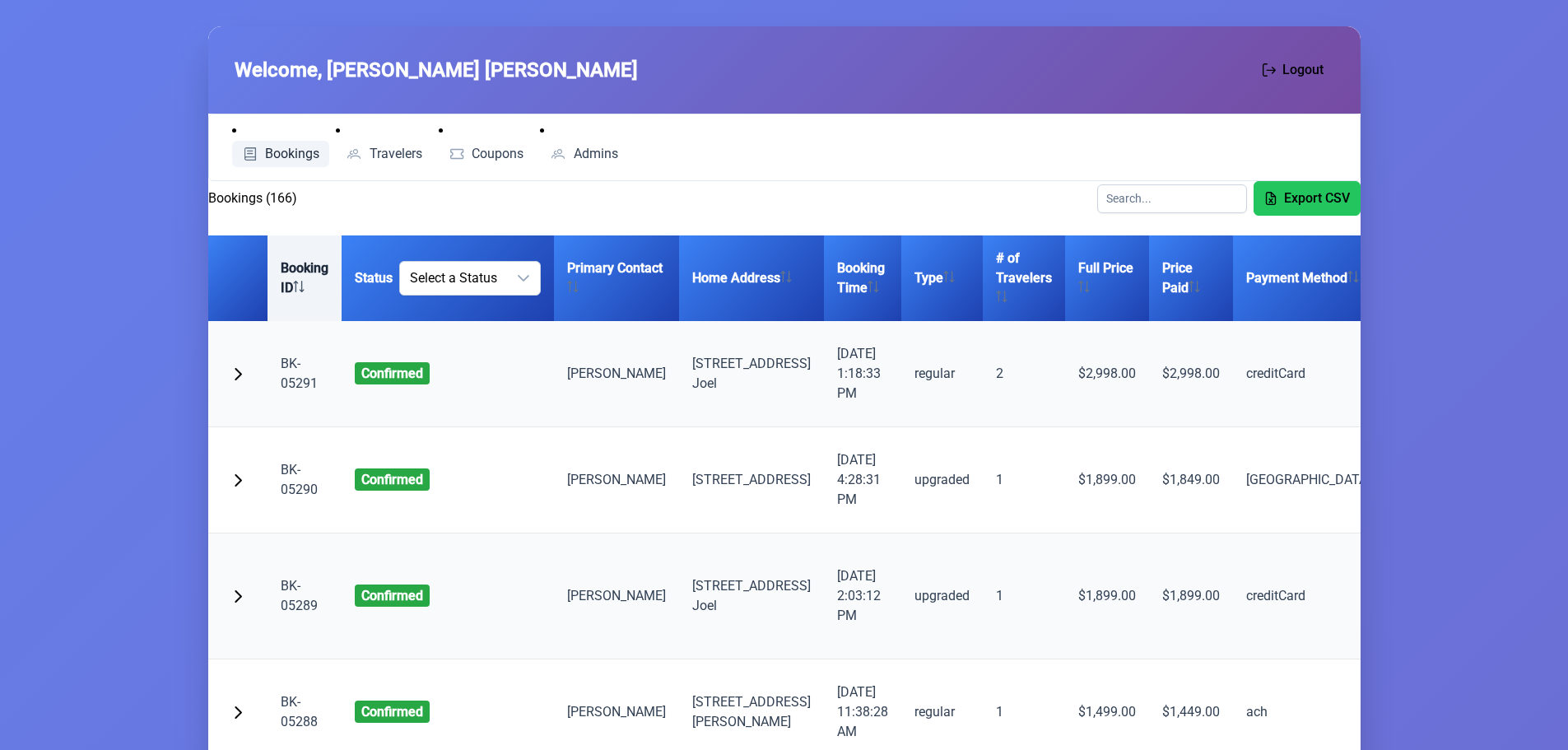
click at [300, 253] on th "Booking ID" at bounding box center [304, 278] width 74 height 85
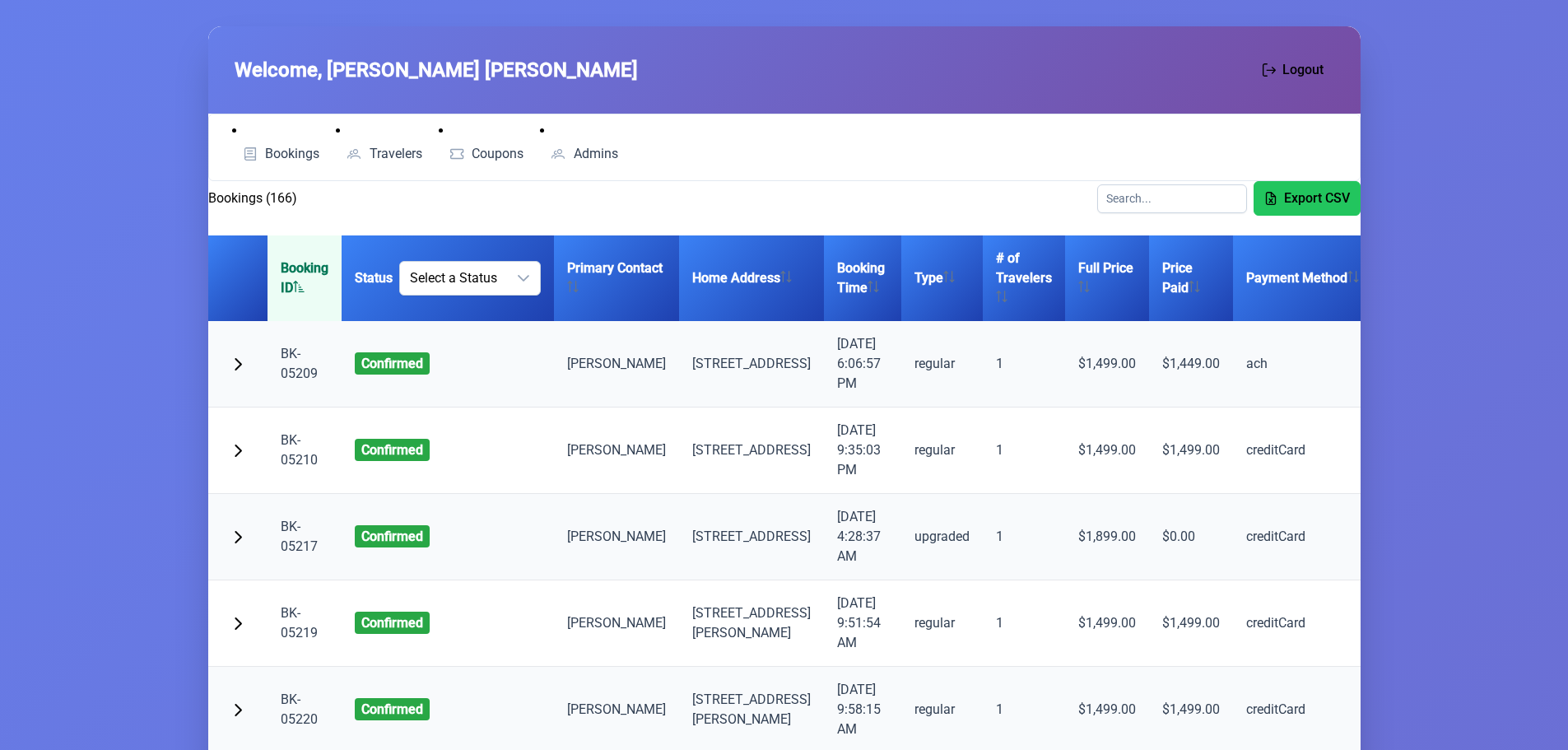
click at [291, 285] on th "Booking ID" at bounding box center [304, 278] width 74 height 85
